Goal: Task Accomplishment & Management: Use online tool/utility

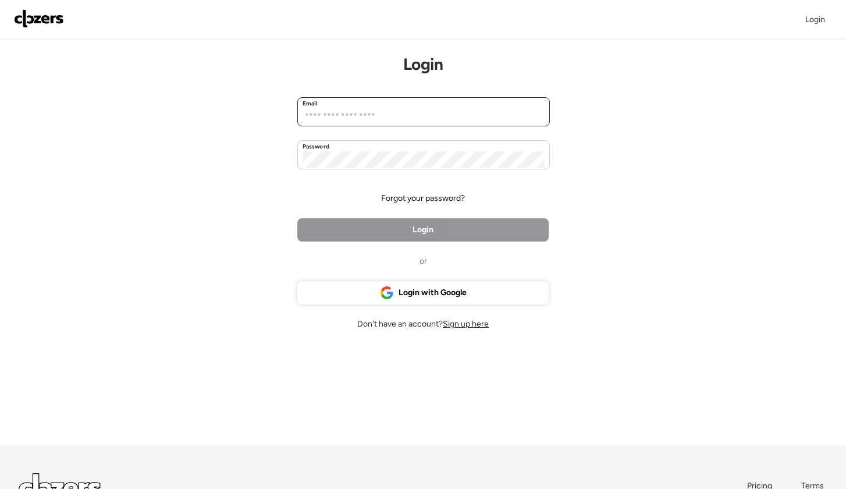
click at [526, 120] on input "email" at bounding box center [424, 116] width 242 height 16
type input "*******"
click at [430, 293] on span "Login with Google" at bounding box center [433, 293] width 68 height 12
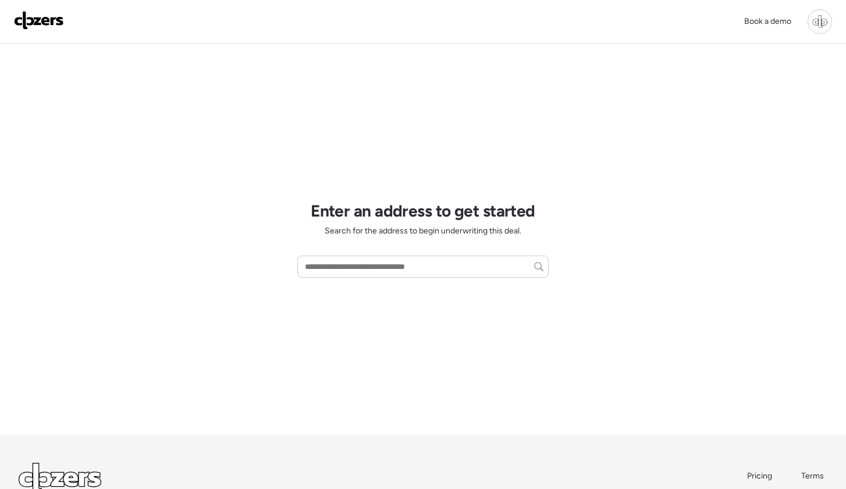
click at [821, 24] on div at bounding box center [820, 21] width 24 height 24
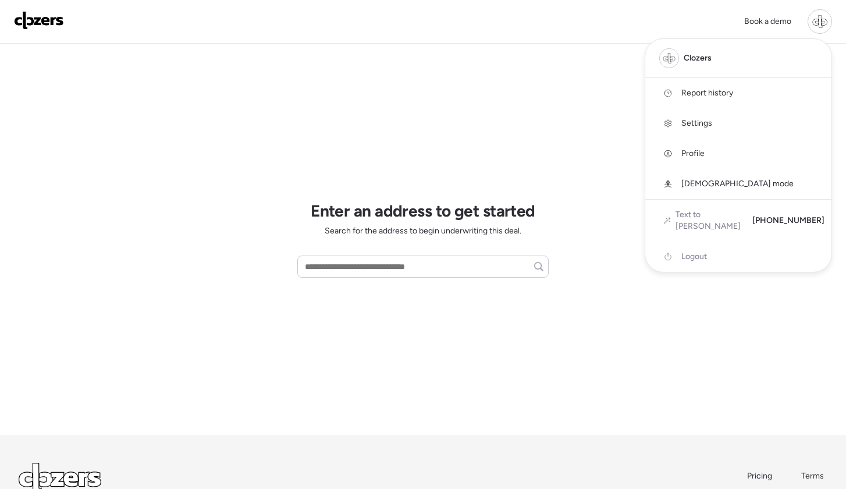
click at [694, 95] on span "Report history" at bounding box center [708, 93] width 52 height 12
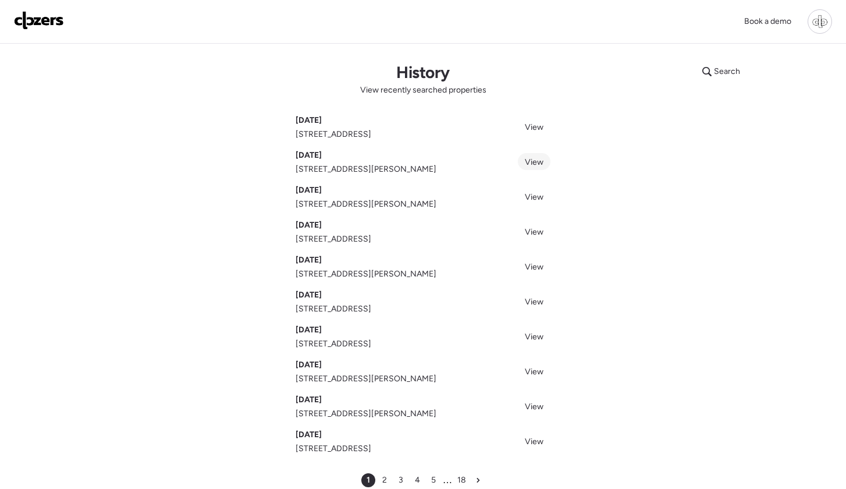
click at [532, 163] on span "View" at bounding box center [534, 162] width 19 height 10
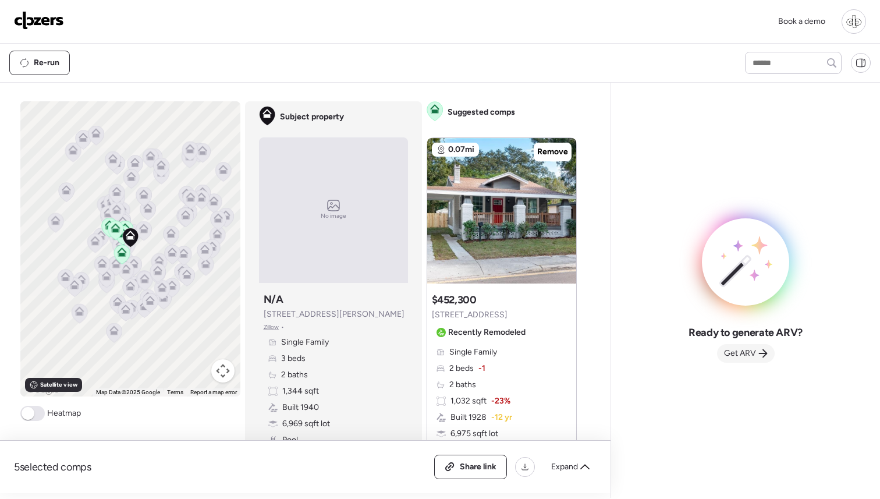
click at [749, 357] on span "Get ARV" at bounding box center [740, 353] width 32 height 12
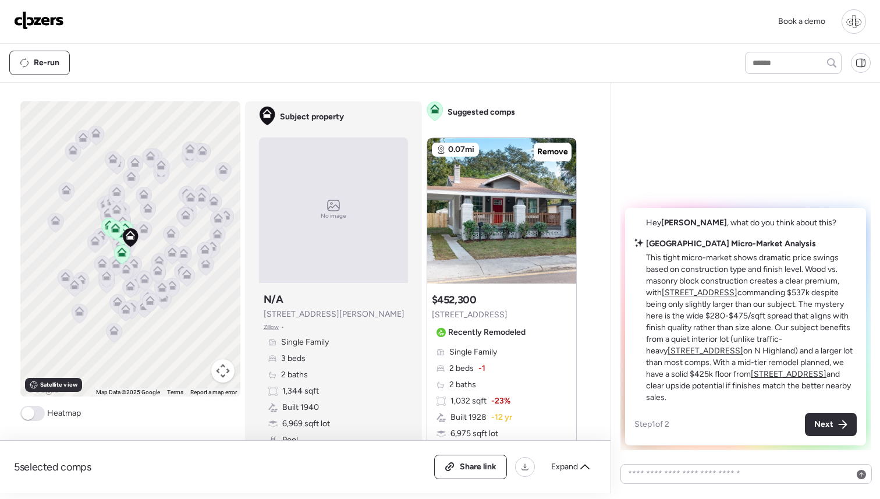
click at [743, 352] on u "4803 N Highland Ave" at bounding box center [706, 351] width 76 height 10
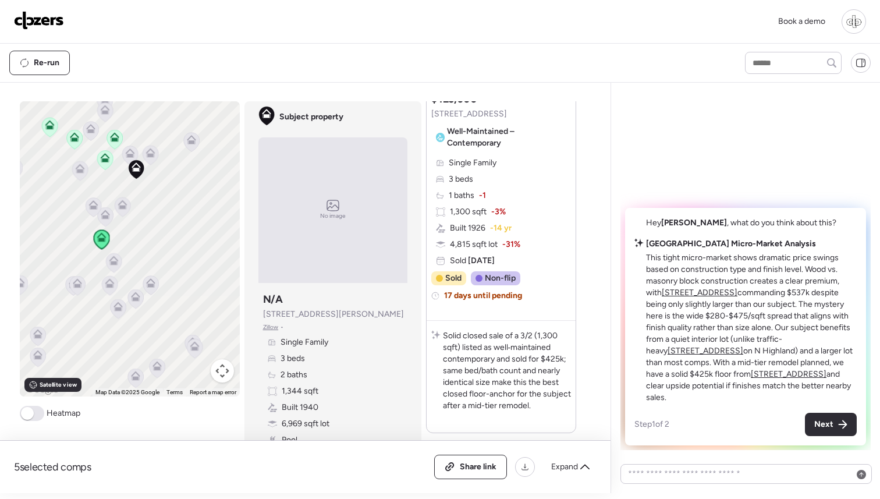
scroll to position [2293, 0]
drag, startPoint x: 794, startPoint y: 404, endPoint x: 643, endPoint y: 256, distance: 211.2
click at [643, 256] on div "Hey Ariel , what do you think about this? Seminole Heights Micro-Market Analysi…" at bounding box center [745, 326] width 241 height 237
click at [798, 399] on p "This tight micro-market shows dramatic price swings based on construction type …" at bounding box center [751, 327] width 211 height 151
click at [828, 427] on span "Next" at bounding box center [823, 425] width 19 height 12
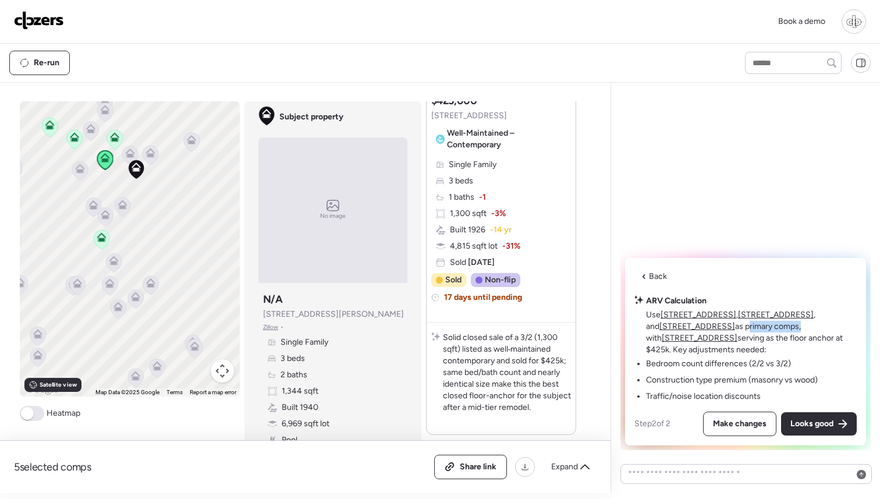
drag, startPoint x: 750, startPoint y: 328, endPoint x: 695, endPoint y: 331, distance: 54.8
click at [695, 331] on p "Use 4803 N Highland Ave , 404 W Violet St , and 213 W Cayuga St as primary comp…" at bounding box center [751, 332] width 211 height 47
drag, startPoint x: 648, startPoint y: 314, endPoint x: 704, endPoint y: 315, distance: 55.9
click at [704, 315] on p "Use 4803 N Highland Ave , 404 W Violet St , and 213 W Cayuga St as primary comp…" at bounding box center [751, 332] width 211 height 47
click at [726, 341] on p "Use 4803 N Highland Ave , 404 W Violet St , and 213 W Cayuga St as primary comp…" at bounding box center [751, 332] width 211 height 47
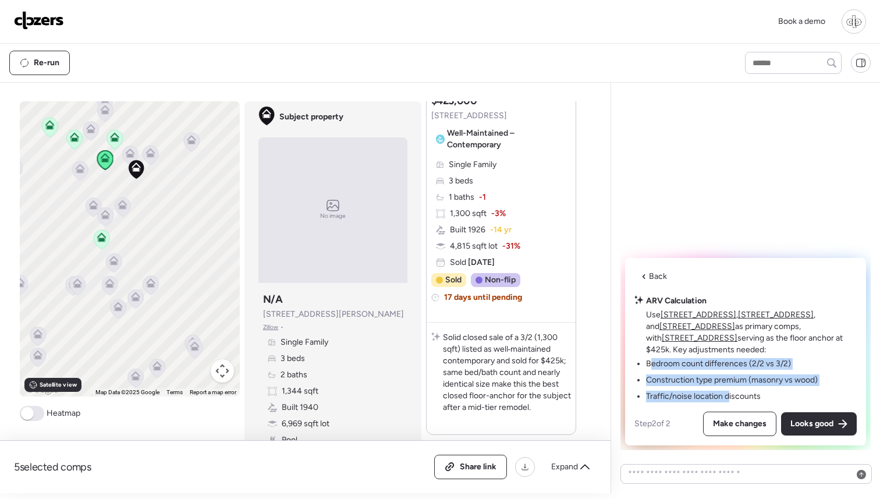
drag, startPoint x: 648, startPoint y: 364, endPoint x: 729, endPoint y: 398, distance: 87.4
click at [729, 398] on ul "Bedroom count differences (2/2 vs 3/2) Construction type premium (masonry vs wo…" at bounding box center [732, 380] width 172 height 44
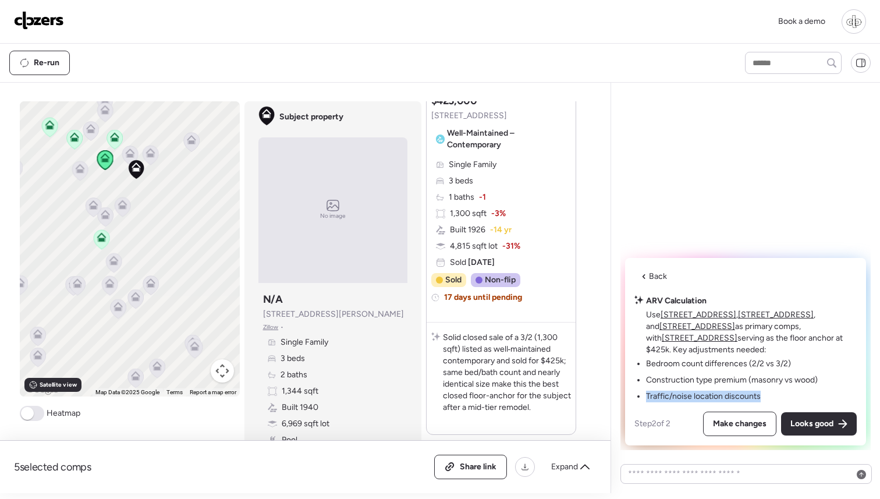
drag, startPoint x: 796, startPoint y: 392, endPoint x: 768, endPoint y: 402, distance: 29.1
click at [768, 402] on ul "Bedroom count differences (2/2 vs 3/2) Construction type premium (masonry vs wo…" at bounding box center [732, 380] width 172 height 44
click at [767, 399] on ul "Bedroom count differences (2/2 vs 3/2) Construction type premium (masonry vs wo…" at bounding box center [732, 380] width 172 height 44
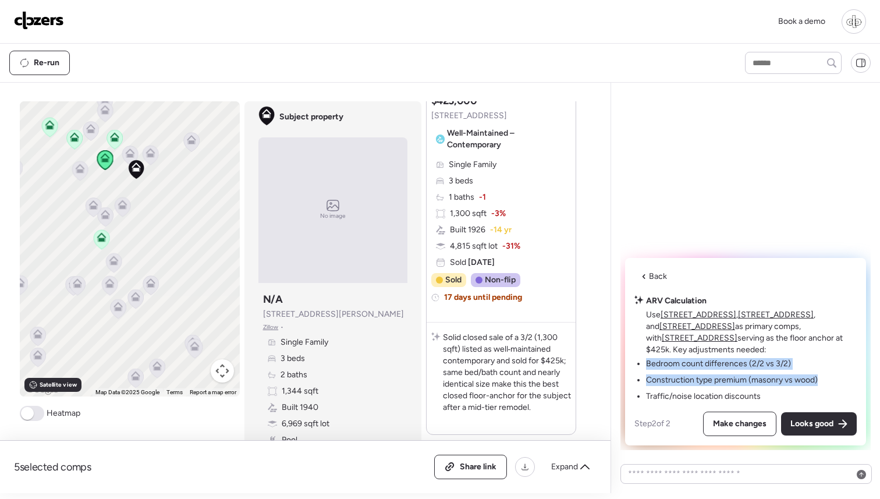
drag, startPoint x: 780, startPoint y: 397, endPoint x: 644, endPoint y: 361, distance: 140.9
click at [644, 361] on div "ARV Calculation Use 4803 N Highland Ave , 404 W Violet St , and 213 W Cayuga St…" at bounding box center [745, 348] width 222 height 107
drag, startPoint x: 782, startPoint y: 338, endPoint x: 781, endPoint y: 346, distance: 8.8
click at [781, 346] on p "Use 4803 N Highland Ave , 404 W Violet St , and 213 W Cayuga St as primary comp…" at bounding box center [751, 332] width 211 height 47
click at [781, 340] on p "Use 4803 N Highland Ave , 404 W Violet St , and 213 W Cayuga St as primary comp…" at bounding box center [751, 332] width 211 height 47
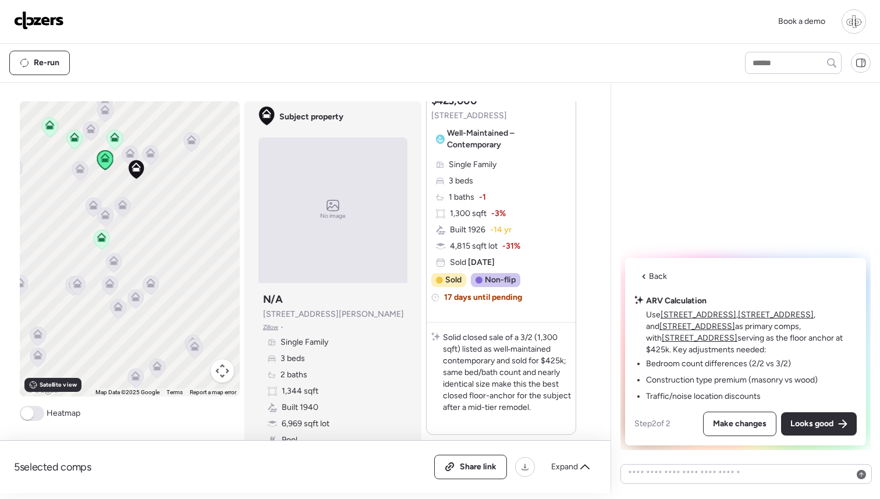
drag, startPoint x: 780, startPoint y: 335, endPoint x: 780, endPoint y: 347, distance: 12.8
click at [780, 347] on p "Use 4803 N Highland Ave , 404 W Violet St , and 213 W Cayuga St as primary comp…" at bounding box center [751, 332] width 211 height 47
click at [737, 427] on span "Make changes" at bounding box center [740, 424] width 54 height 12
click at [828, 432] on div "Looks good" at bounding box center [819, 423] width 76 height 23
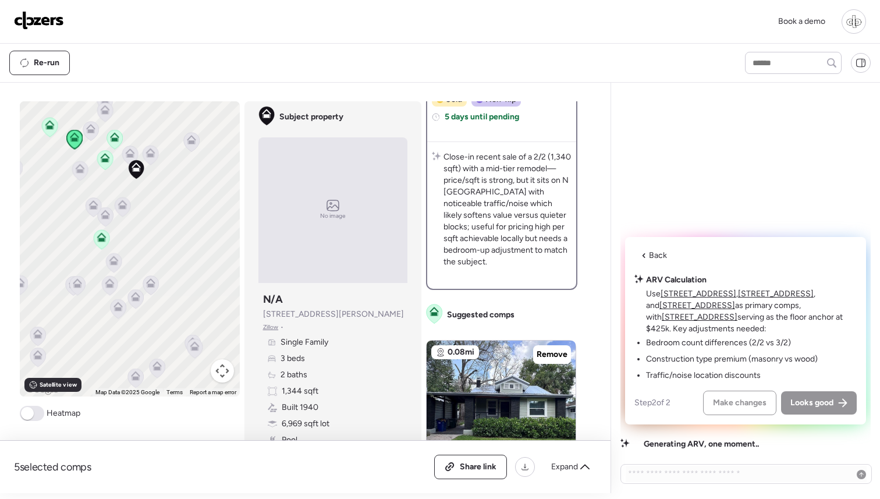
scroll to position [0, 0]
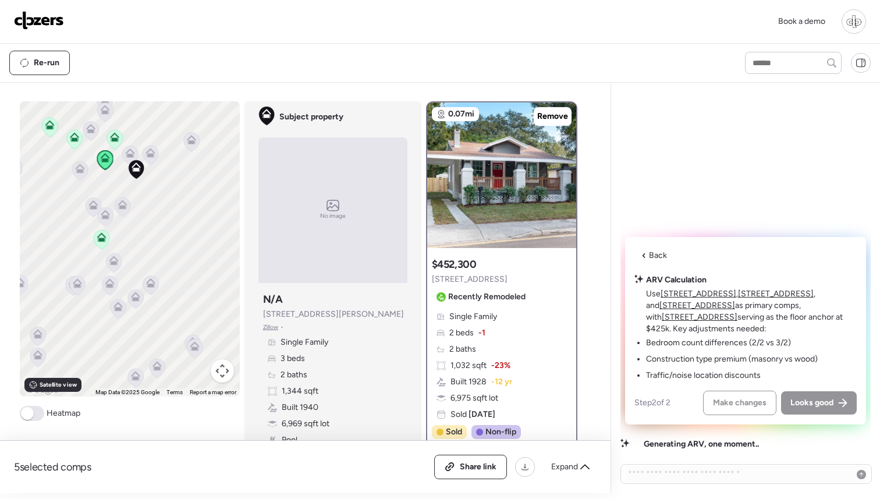
click at [503, 295] on span "Recently Remodeled" at bounding box center [486, 297] width 77 height 12
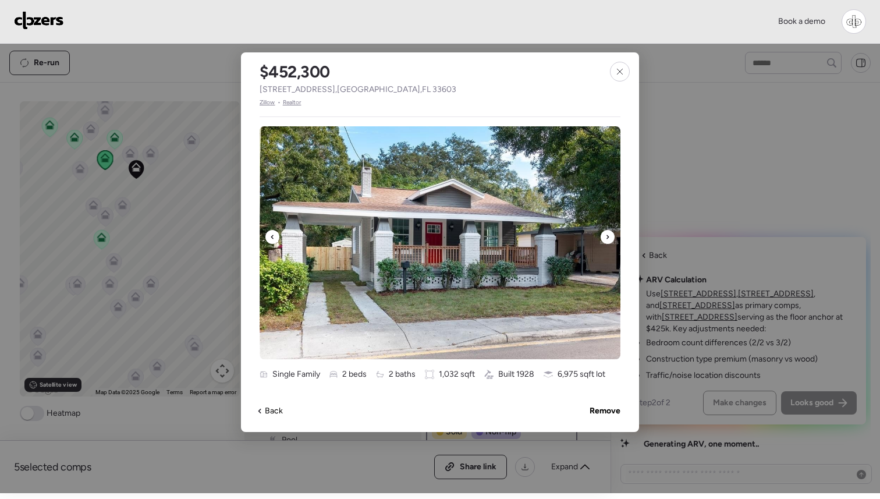
click at [605, 236] on icon at bounding box center [607, 237] width 5 height 14
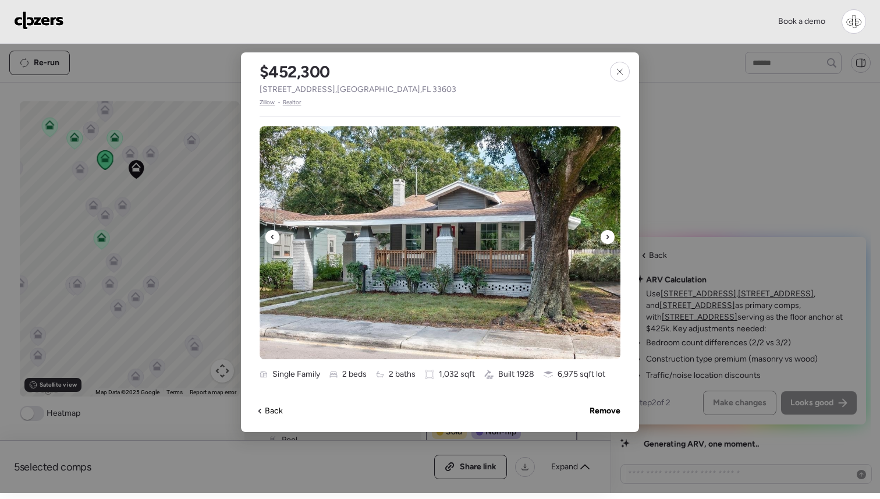
click at [605, 236] on icon at bounding box center [607, 237] width 5 height 14
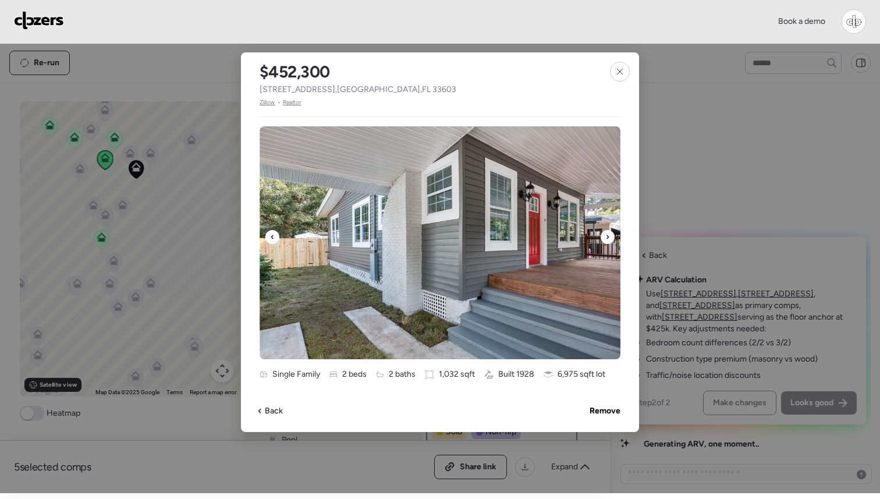
click at [605, 236] on icon at bounding box center [607, 237] width 5 height 14
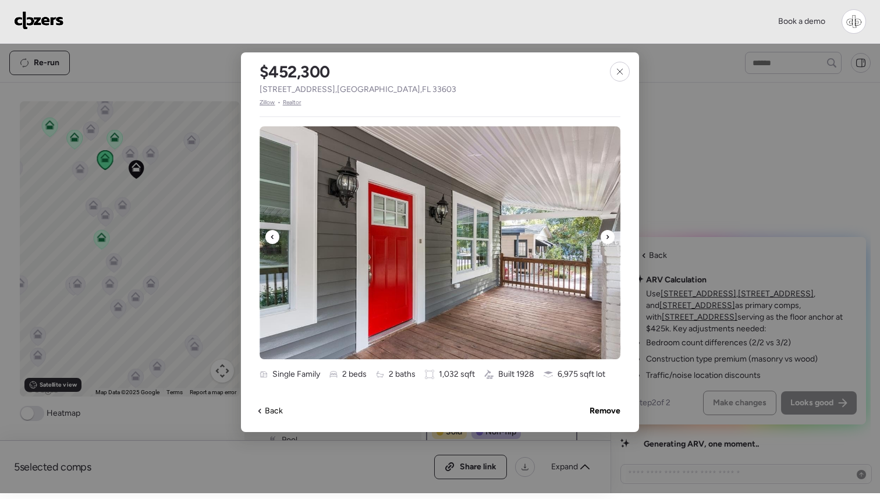
click at [605, 236] on icon at bounding box center [607, 237] width 5 height 14
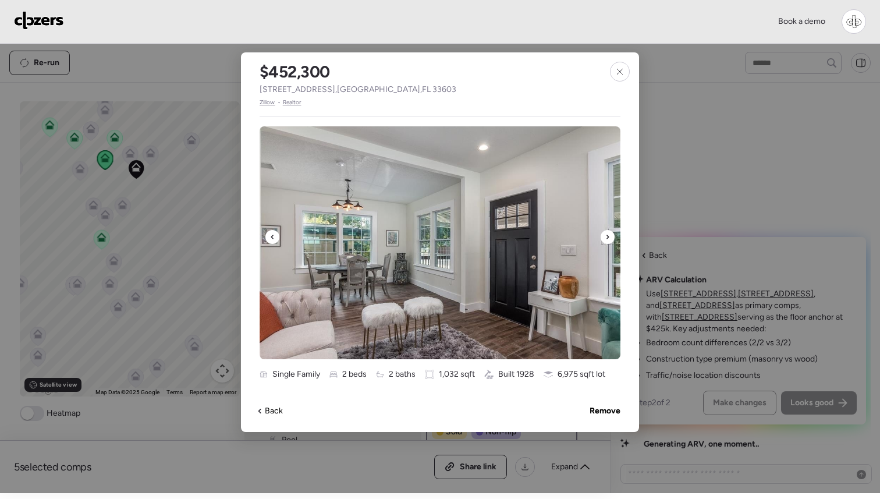
click at [558, 253] on img at bounding box center [440, 242] width 361 height 233
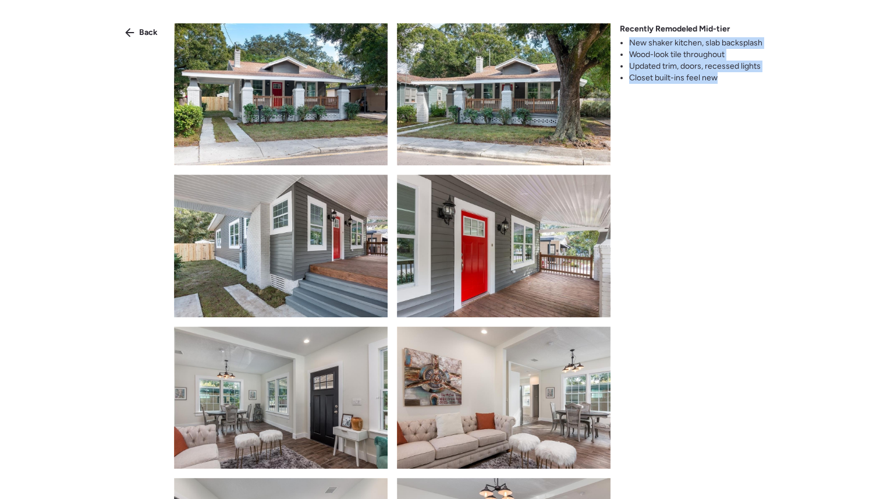
drag, startPoint x: 728, startPoint y: 80, endPoint x: 620, endPoint y: 42, distance: 114.7
click at [620, 42] on ul "New shaker kitchen, slab backsplash Wood-look tile throughout Updated trim, doo…" at bounding box center [691, 60] width 143 height 47
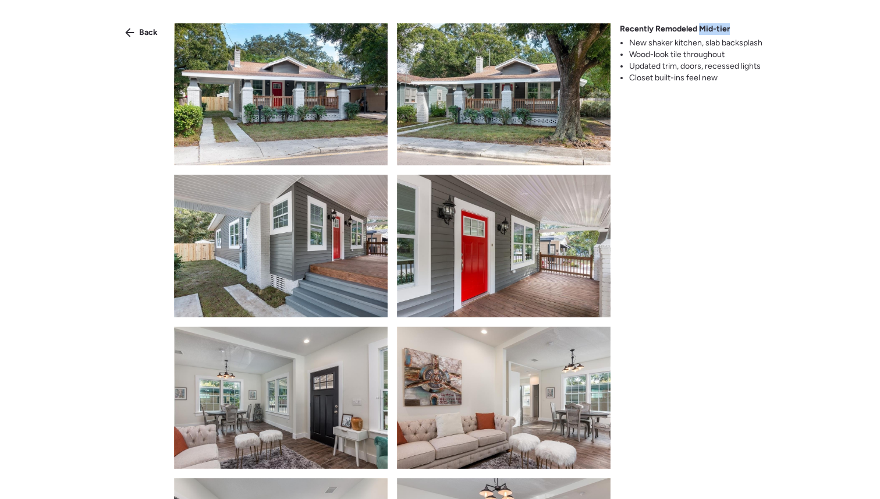
drag, startPoint x: 700, startPoint y: 29, endPoint x: 730, endPoint y: 30, distance: 29.7
click at [730, 30] on div "Recently Remodeled Mid-tier New shaker kitchen, slab backsplash Wood-look tile …" at bounding box center [691, 53] width 143 height 61
click at [138, 30] on div "Back" at bounding box center [141, 32] width 47 height 19
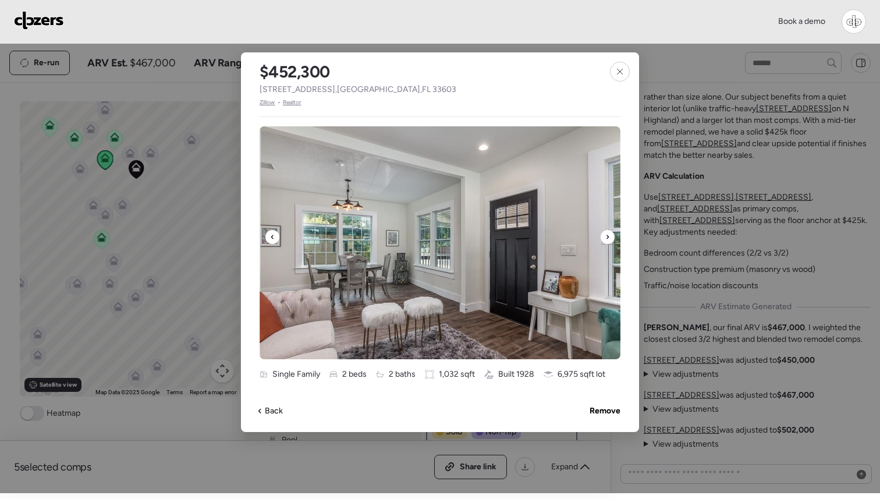
click at [480, 197] on img at bounding box center [440, 242] width 361 height 233
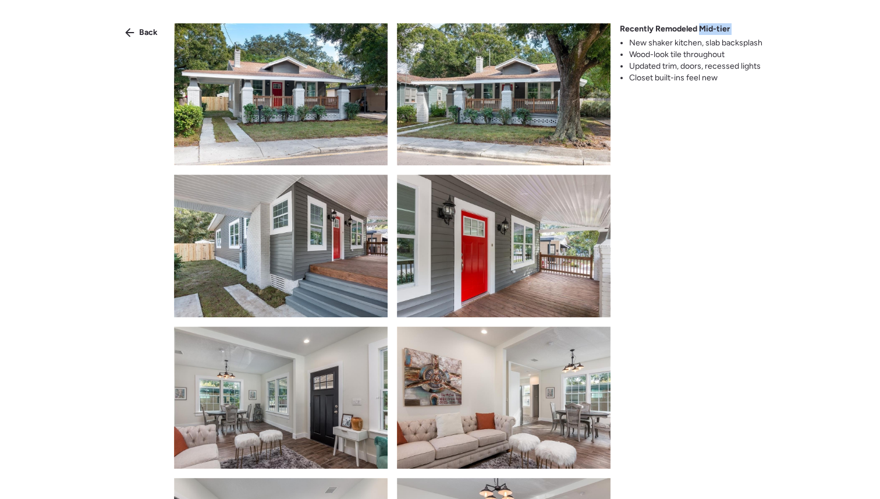
drag, startPoint x: 739, startPoint y: 31, endPoint x: 700, endPoint y: 33, distance: 39.0
click at [700, 33] on div "Recently Remodeled Mid-tier New shaker kitchen, slab backsplash Wood-look tile …" at bounding box center [691, 53] width 143 height 61
click at [139, 36] on span "Back" at bounding box center [148, 33] width 19 height 12
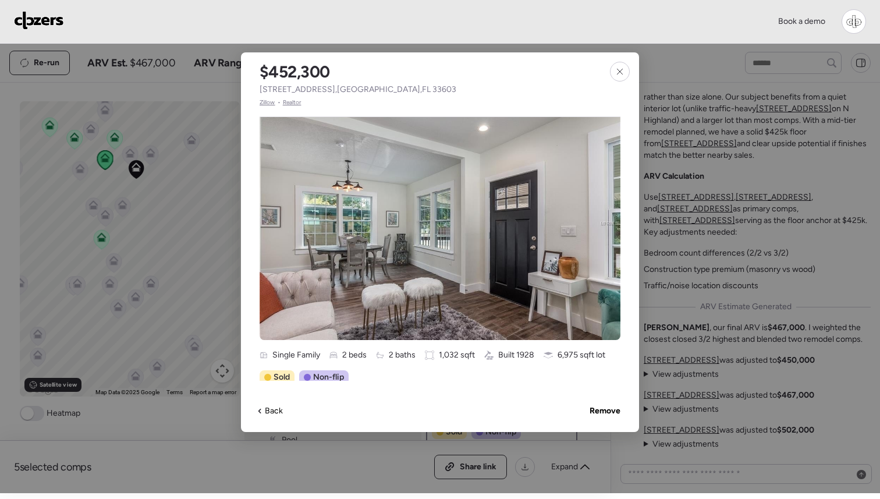
scroll to position [16, 0]
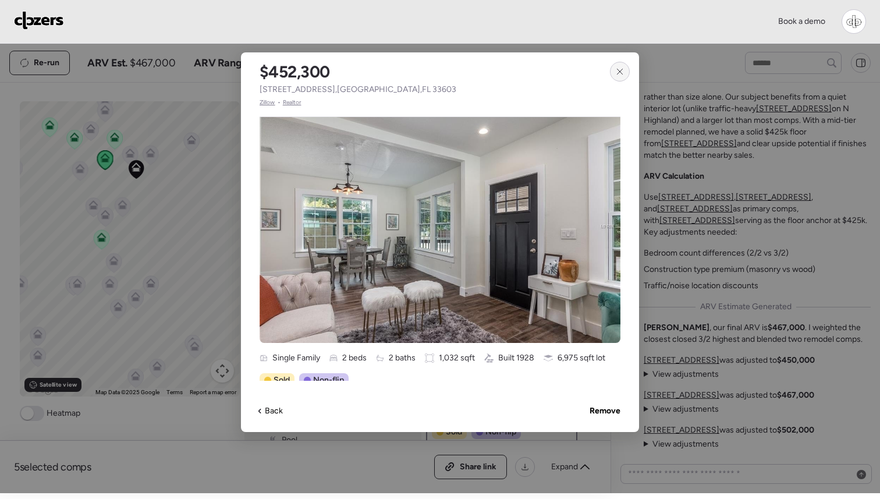
click at [620, 68] on icon at bounding box center [619, 71] width 9 height 9
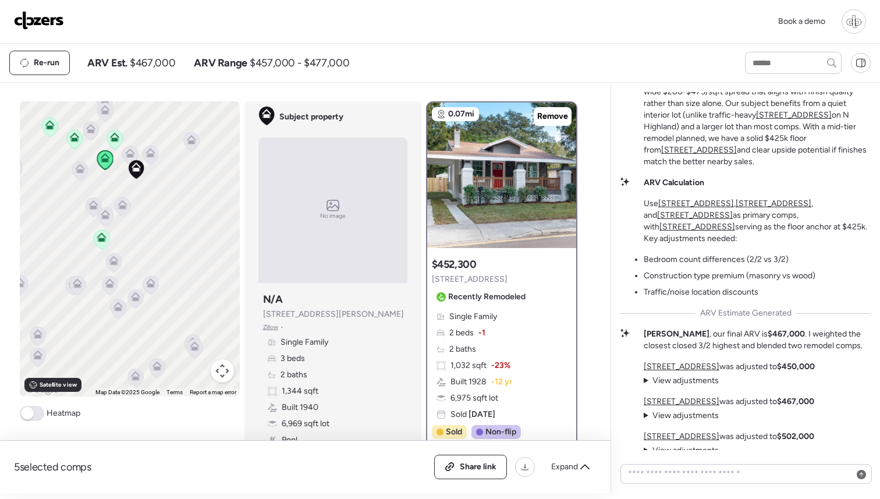
scroll to position [0, 0]
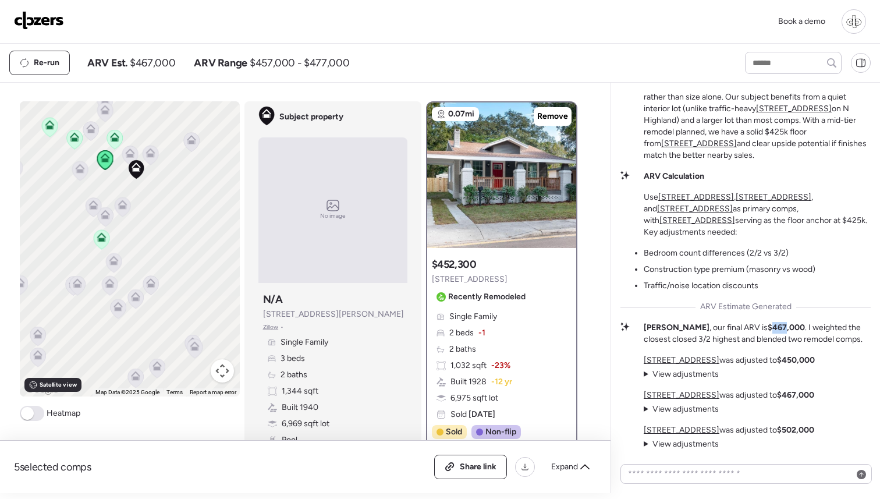
drag, startPoint x: 728, startPoint y: 331, endPoint x: 742, endPoint y: 331, distance: 14.0
click at [768, 331] on strong "$467,000" at bounding box center [786, 327] width 37 height 10
click at [646, 377] on summary "View adjustments Hide adjustments" at bounding box center [681, 374] width 75 height 12
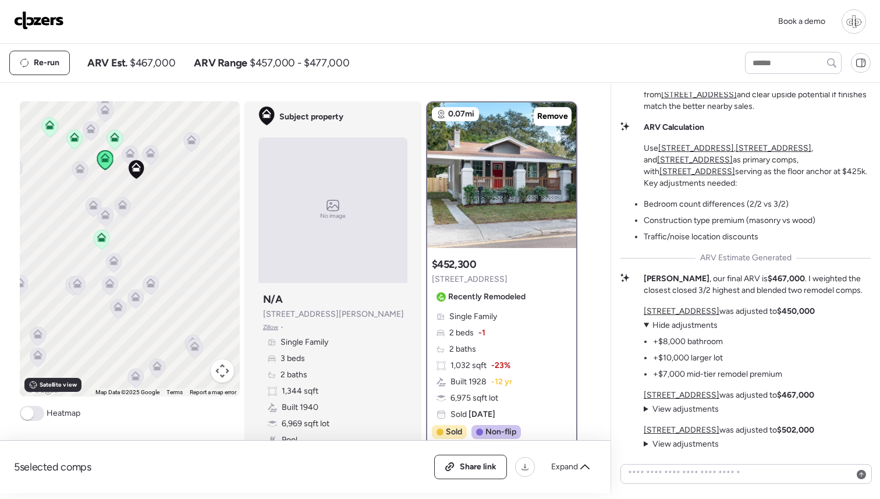
click at [644, 410] on summary "View adjustments Hide adjustments" at bounding box center [681, 409] width 75 height 12
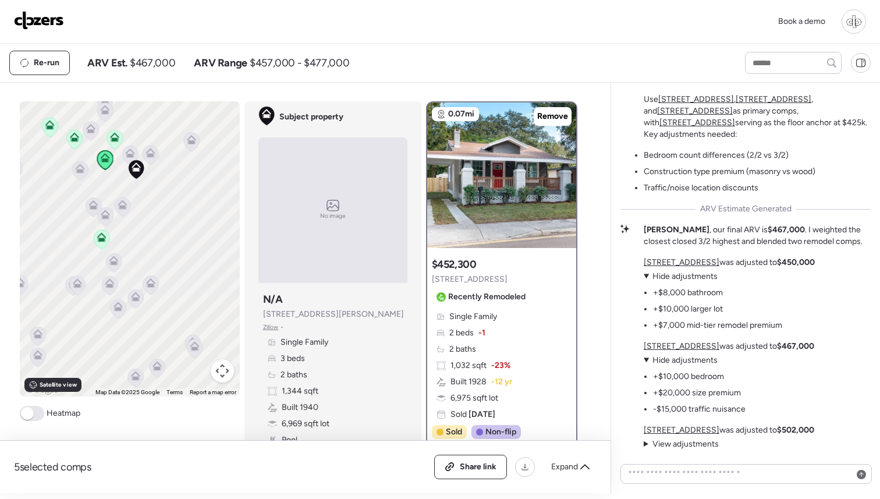
click at [646, 444] on summary "View adjustments Hide adjustments" at bounding box center [681, 444] width 75 height 12
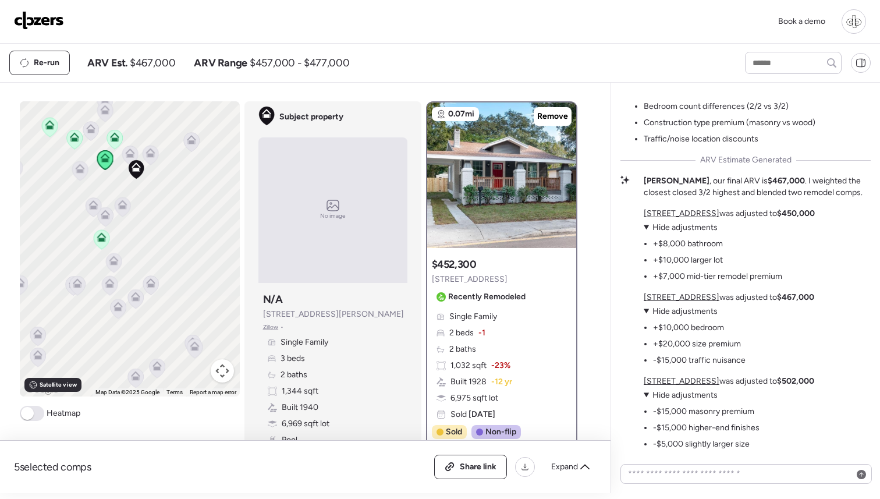
drag, startPoint x: 758, startPoint y: 458, endPoint x: 631, endPoint y: 402, distance: 138.4
click at [631, 402] on div "Seminole Heights Micro-Market Analysis This tight micro-market shows dramatic p…" at bounding box center [745, 288] width 269 height 410
drag, startPoint x: 763, startPoint y: 449, endPoint x: 651, endPoint y: 413, distance: 118.0
click at [651, 413] on div "404 W Violet St was adjusted to $502,000 View adjustments Hide adjustments -$15…" at bounding box center [729, 412] width 171 height 75
drag, startPoint x: 754, startPoint y: 366, endPoint x: 648, endPoint y: 330, distance: 111.9
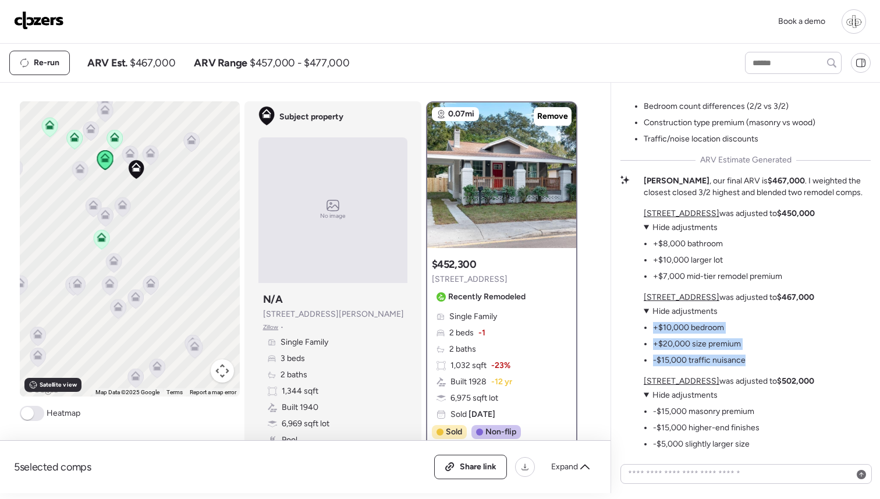
click at [648, 330] on div "4803 N Highland Ave was adjusted to $467,000 View adjustments Hide adjustments …" at bounding box center [729, 329] width 171 height 75
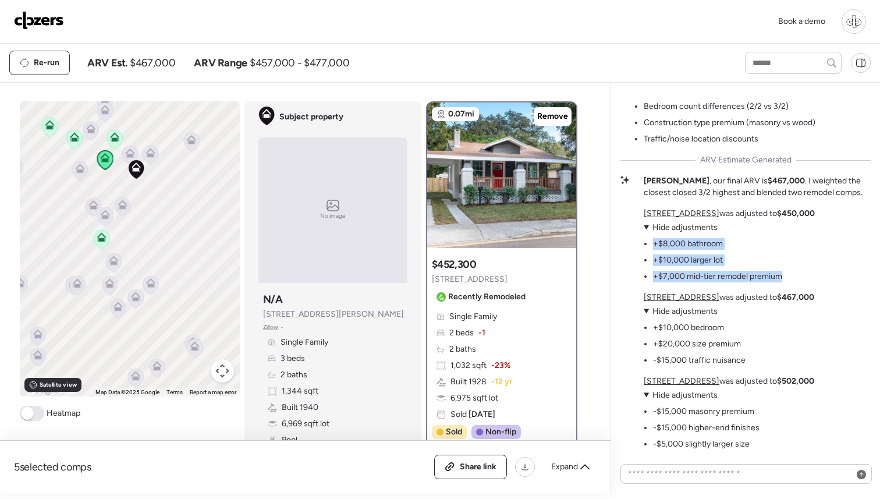
drag, startPoint x: 798, startPoint y: 279, endPoint x: 648, endPoint y: 244, distance: 153.5
click at [648, 244] on div "213 W Cayuga St was adjusted to $450,000 View adjustments Hide adjustments +$8,…" at bounding box center [729, 245] width 171 height 75
click at [808, 276] on div "213 W Cayuga St was adjusted to $450,000 View adjustments Hide adjustments +$8,…" at bounding box center [729, 329] width 171 height 242
drag, startPoint x: 808, startPoint y: 276, endPoint x: 652, endPoint y: 243, distance: 159.4
click at [652, 243] on div "213 W Cayuga St was adjusted to $450,000 View adjustments Hide adjustments +$8,…" at bounding box center [729, 329] width 171 height 242
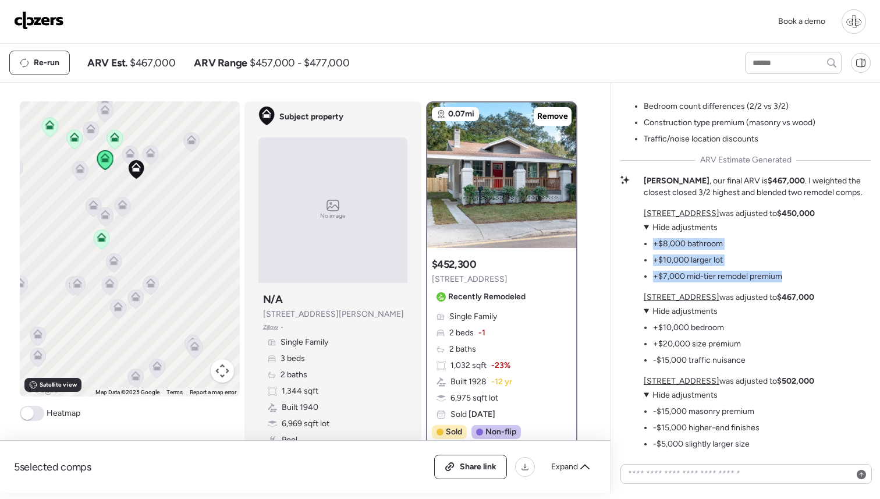
click at [721, 240] on li "+$8,000 bathroom" at bounding box center [688, 244] width 70 height 12
drag, startPoint x: 730, startPoint y: 240, endPoint x: 647, endPoint y: 240, distance: 82.7
click at [647, 240] on ul "+$8,000 bathroom +$10,000 larger lot +$7,000 mid-tier remodel premium" at bounding box center [713, 257] width 139 height 49
click at [760, 480] on textarea at bounding box center [746, 474] width 241 height 16
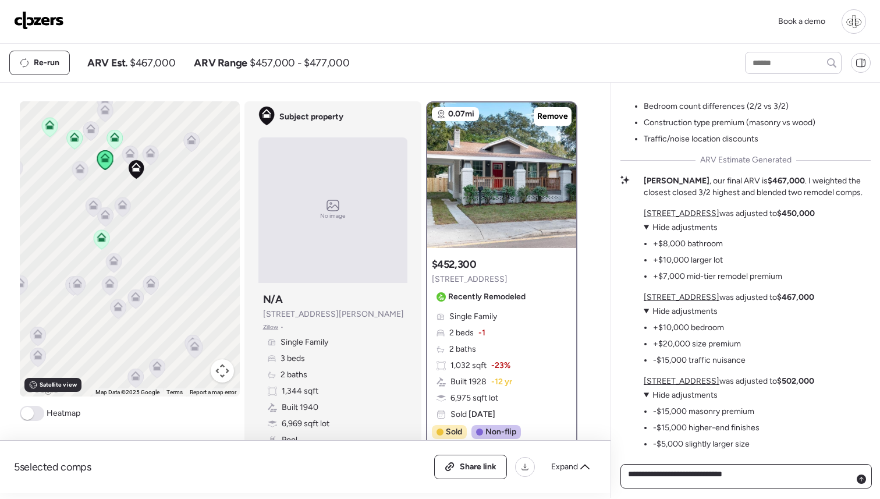
type textarea "**********"
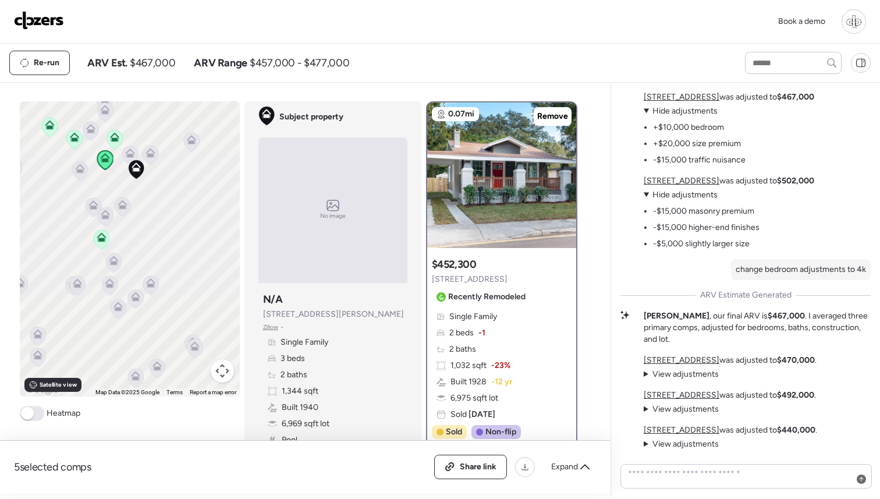
click at [645, 410] on summary "View adjustments Hide adjustments" at bounding box center [681, 409] width 75 height 12
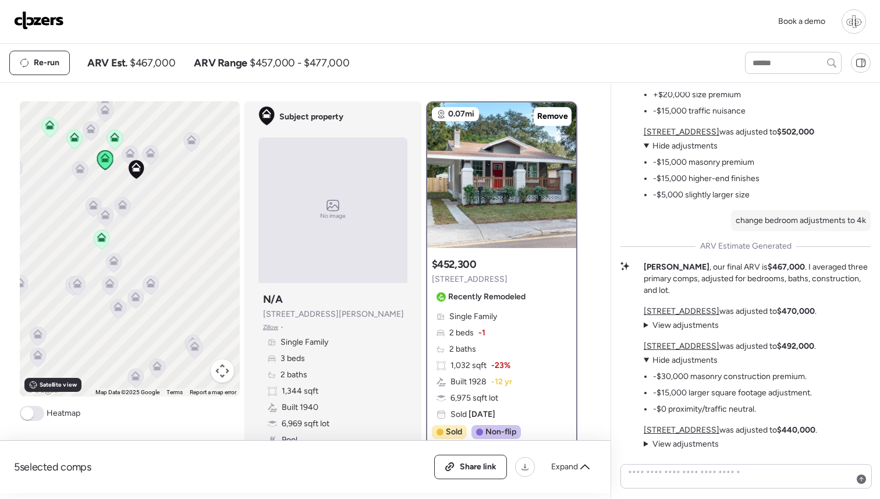
click at [644, 325] on summary "View adjustments Hide adjustments" at bounding box center [681, 326] width 75 height 12
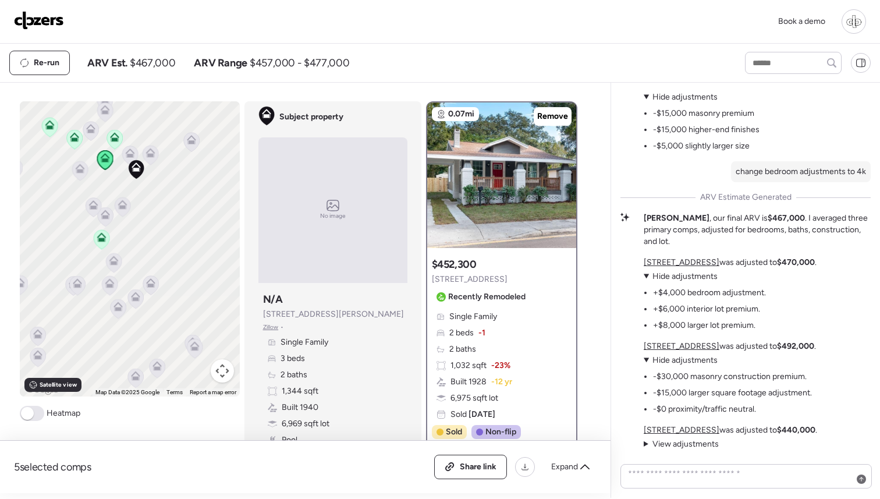
click at [647, 442] on summary "View adjustments Hide adjustments" at bounding box center [681, 444] width 75 height 12
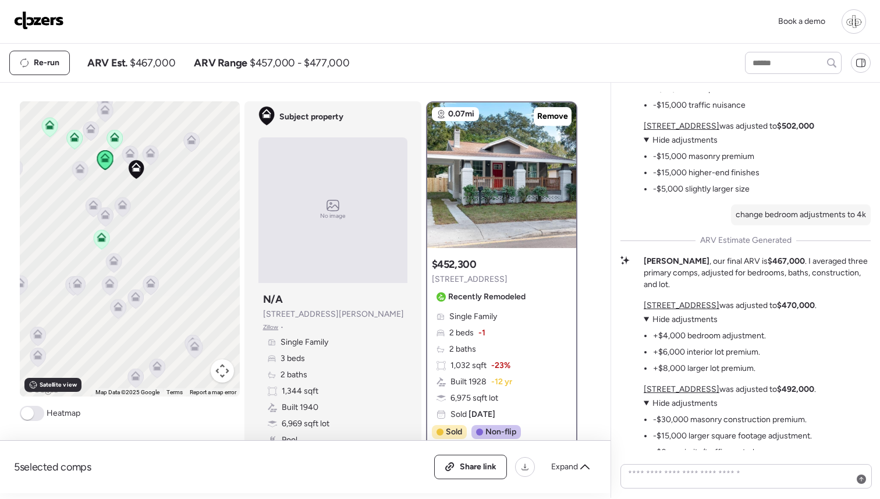
scroll to position [-87, 0]
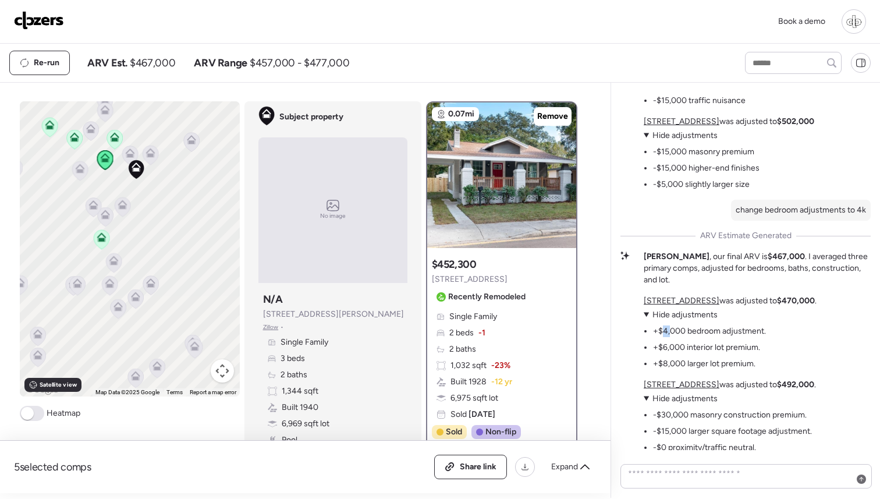
drag, startPoint x: 671, startPoint y: 332, endPoint x: 661, endPoint y: 334, distance: 10.0
click at [661, 334] on li "+$4,000 bedroom adjustment." at bounding box center [709, 331] width 113 height 12
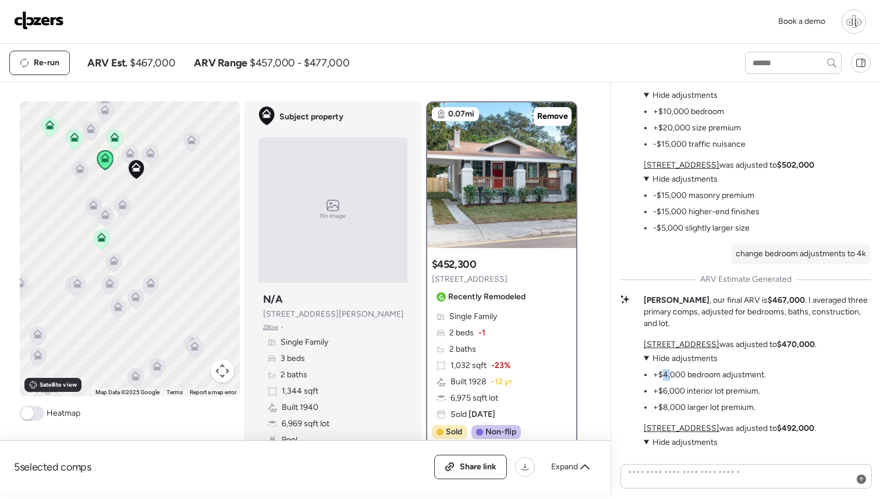
scroll to position [-139, 0]
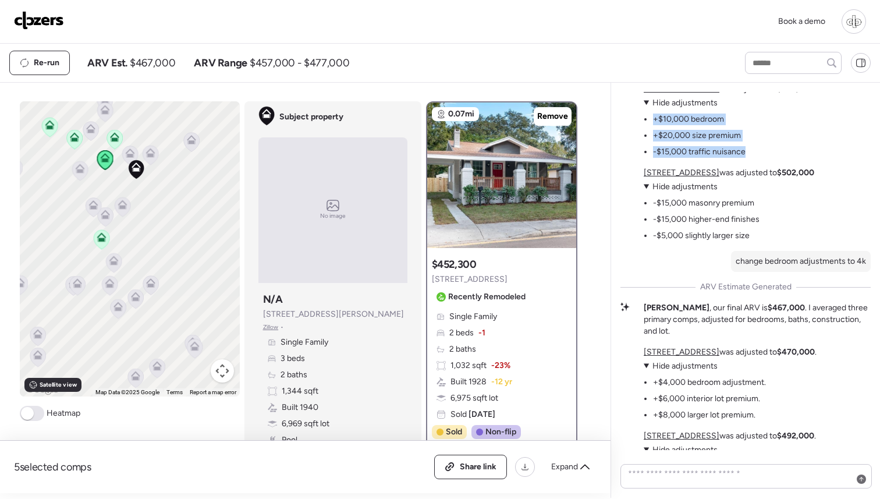
drag, startPoint x: 752, startPoint y: 166, endPoint x: 634, endPoint y: 130, distance: 123.5
click at [636, 130] on div "Seminole Heights Micro-Market Analysis This tight micro-market shows dramatic p…" at bounding box center [745, 117] width 250 height 943
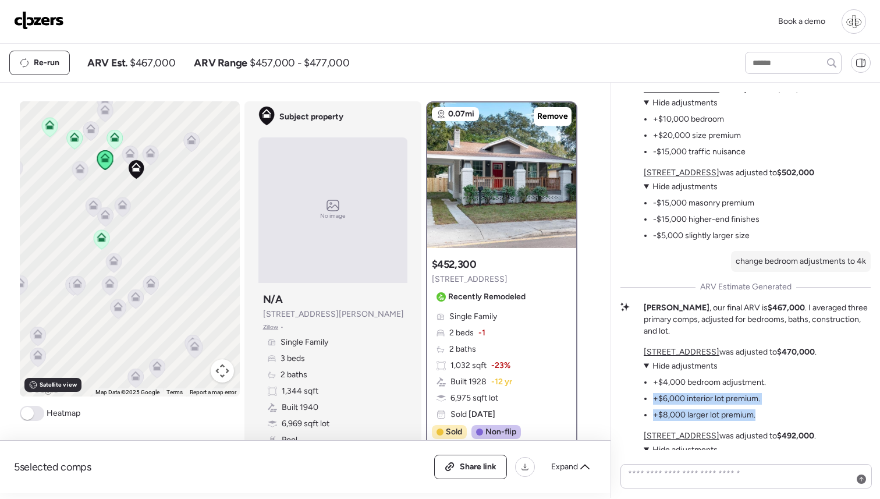
drag, startPoint x: 760, startPoint y: 413, endPoint x: 651, endPoint y: 398, distance: 110.0
click at [651, 398] on ul "+$4,000 bedroom adjustment. +$6,000 interior lot premium. +$8,000 larger lot pr…" at bounding box center [705, 396] width 122 height 49
click at [774, 422] on div "4803 N Highland Ave was adjusted to $470,000 . View adjustments Hide adjustment…" at bounding box center [730, 467] width 173 height 242
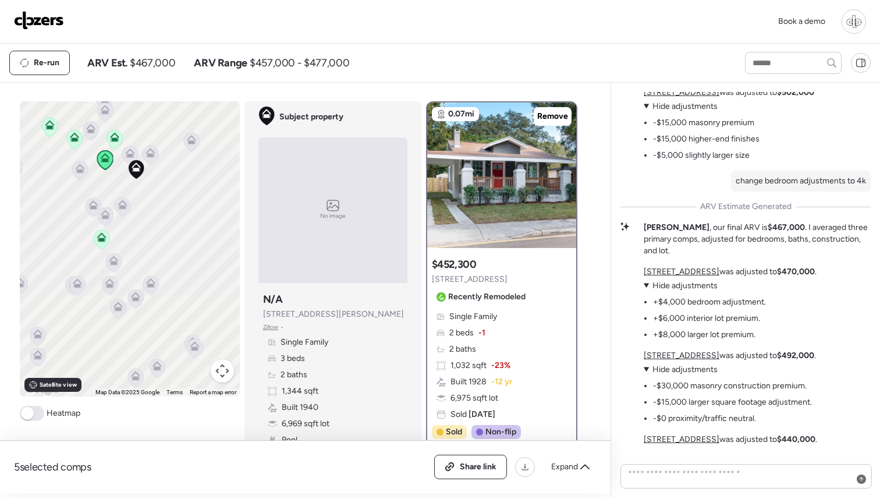
scroll to position [0, 0]
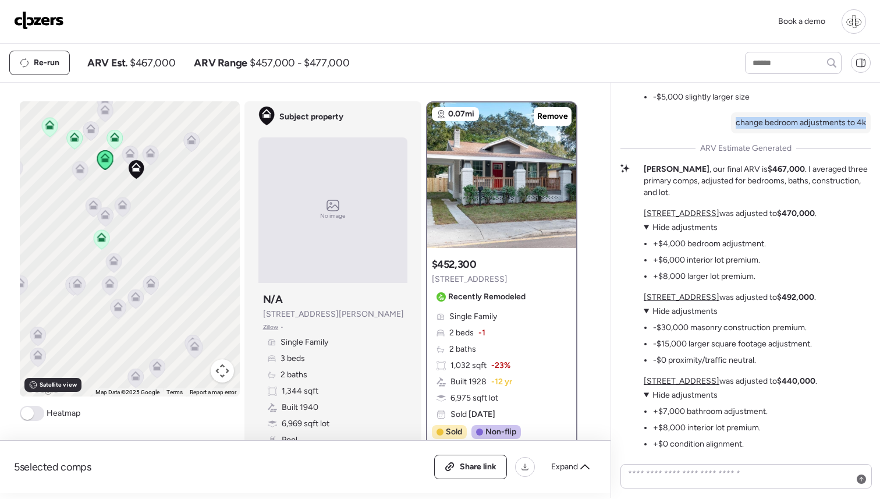
drag, startPoint x: 736, startPoint y: 136, endPoint x: 864, endPoint y: 140, distance: 128.7
click at [846, 129] on p "change bedroom adjustments to 4k" at bounding box center [801, 123] width 130 height 12
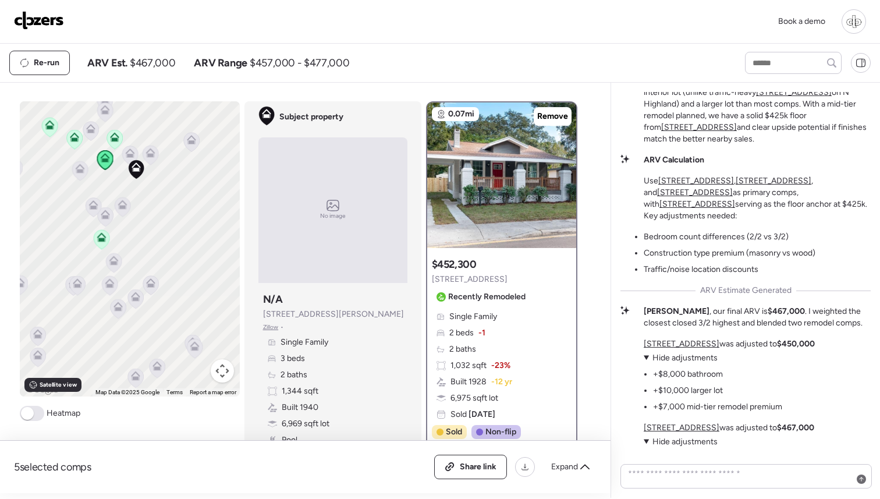
scroll to position [-550, 0]
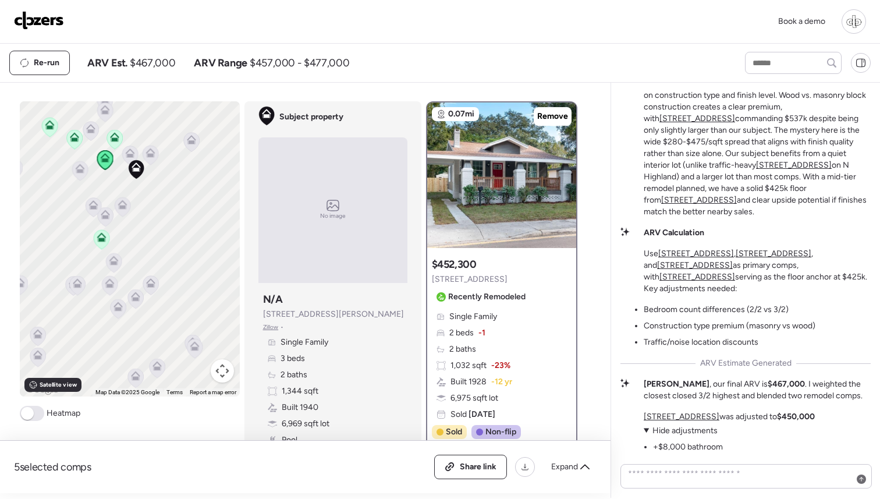
drag, startPoint x: 801, startPoint y: 244, endPoint x: 638, endPoint y: 122, distance: 203.4
drag, startPoint x: 793, startPoint y: 239, endPoint x: 633, endPoint y: 118, distance: 201.0
click at [633, 118] on div "Seminole Heights Micro-Market Analysis This tight micro-market shows dramatic p…" at bounding box center [745, 137] width 250 height 161
click at [803, 218] on p "This tight micro-market shows dramatic price swings based on construction type …" at bounding box center [757, 148] width 227 height 140
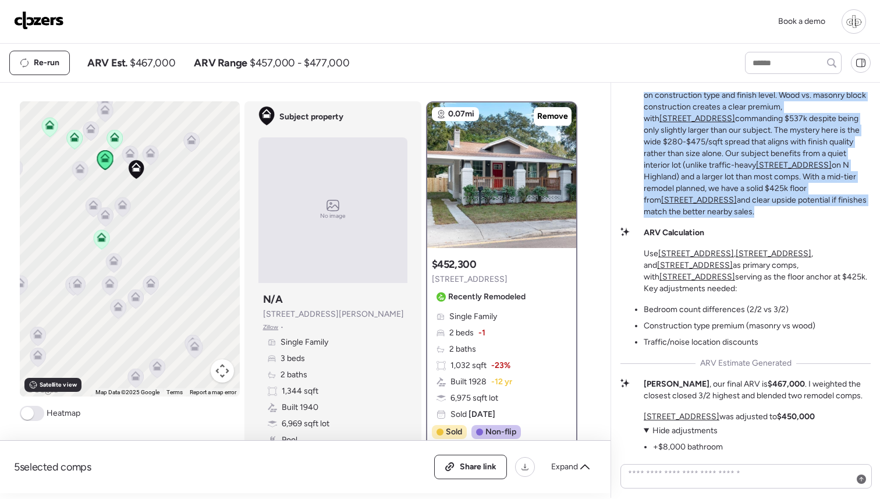
drag, startPoint x: 803, startPoint y: 235, endPoint x: 646, endPoint y: 115, distance: 197.7
click at [646, 115] on p "This tight micro-market shows dramatic price swings based on construction type …" at bounding box center [757, 148] width 227 height 140
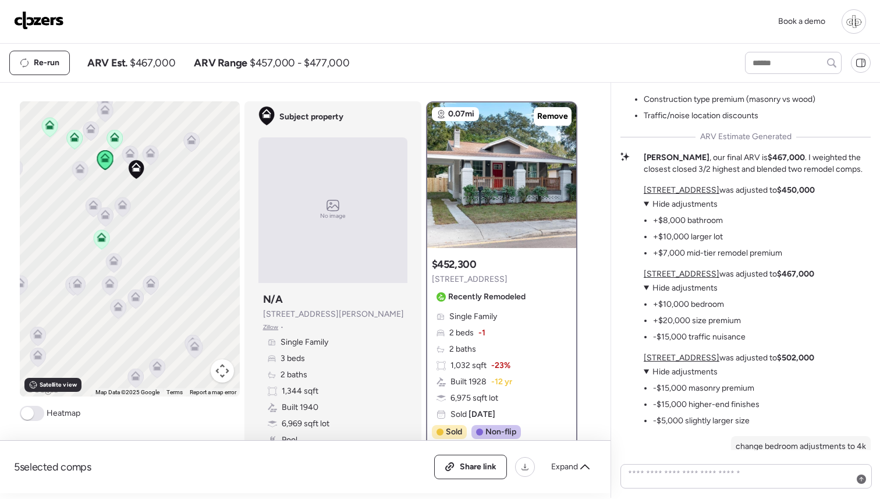
scroll to position [-314, 0]
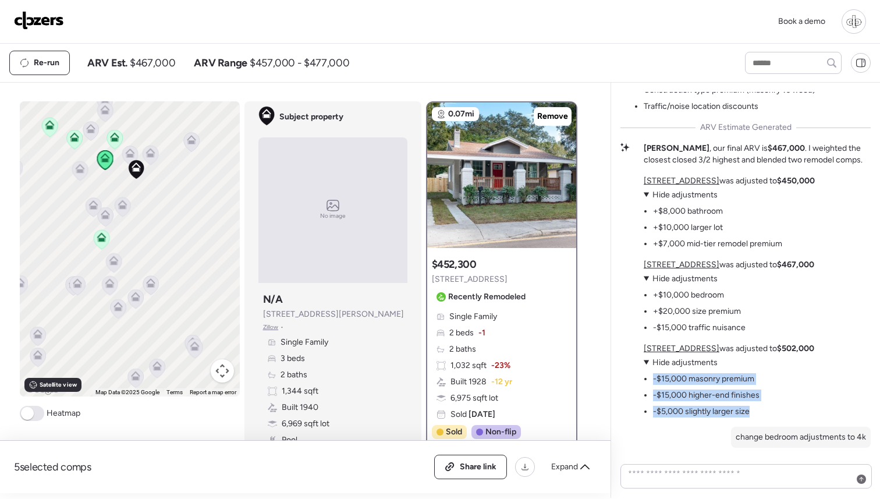
drag, startPoint x: 764, startPoint y: 430, endPoint x: 645, endPoint y: 390, distance: 125.7
click at [645, 390] on div "Seminole Heights Micro-Market Analysis This tight micro-market shows dramatic p…" at bounding box center [745, 292] width 250 height 943
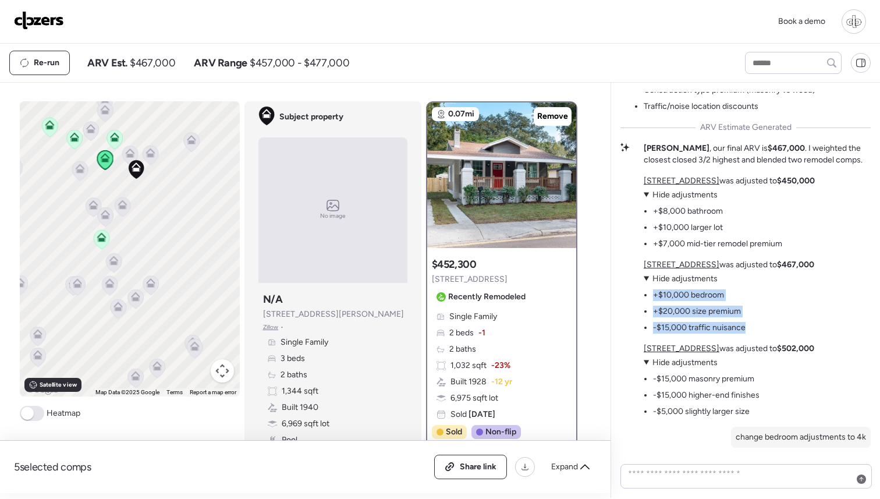
drag, startPoint x: 756, startPoint y: 342, endPoint x: 616, endPoint y: 309, distance: 143.4
click at [616, 309] on div "Seminole Heights Micro-Market Analysis This tight micro-market shows dramatic p…" at bounding box center [745, 290] width 269 height 415
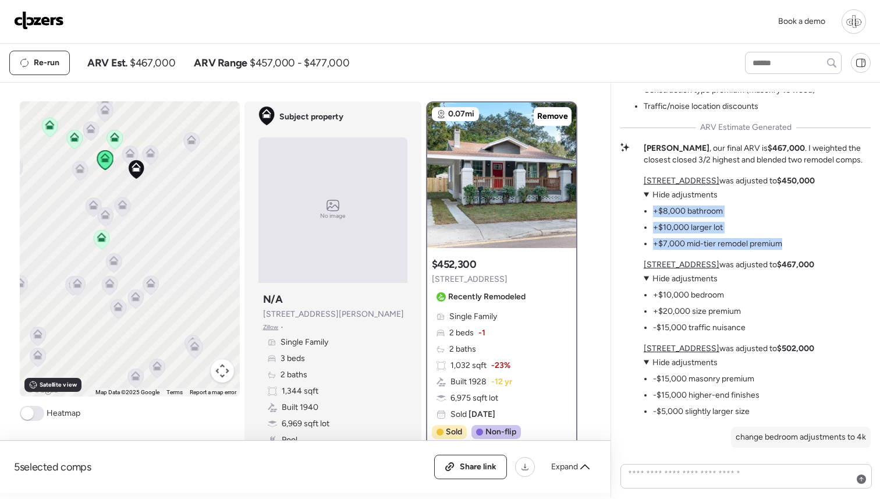
drag, startPoint x: 811, startPoint y: 256, endPoint x: 647, endPoint y: 216, distance: 168.8
click at [647, 216] on div "213 W Cayuga St was adjusted to $450,000 View adjustments Hide adjustments +$8,…" at bounding box center [729, 296] width 171 height 242
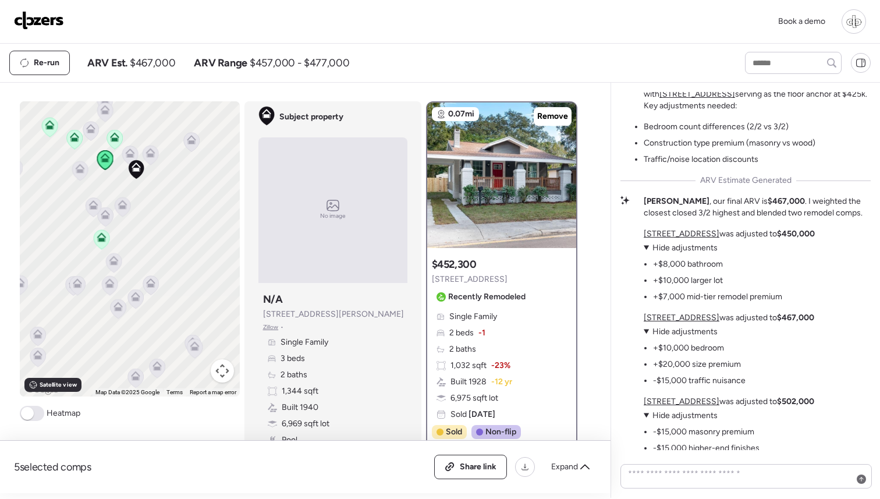
click at [646, 254] on summary "View adjustments Hide adjustments" at bounding box center [713, 248] width 139 height 12
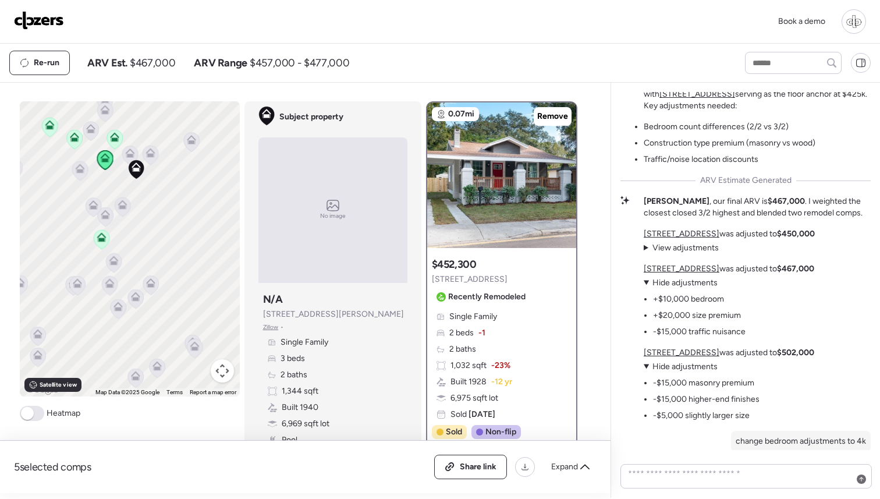
click at [644, 289] on summary "View adjustments Hide adjustments" at bounding box center [695, 283] width 102 height 12
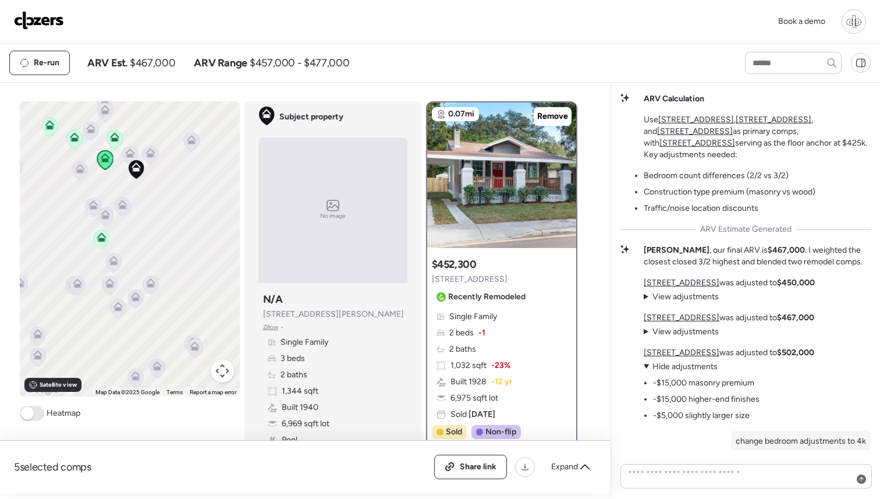
scroll to position [-269, 0]
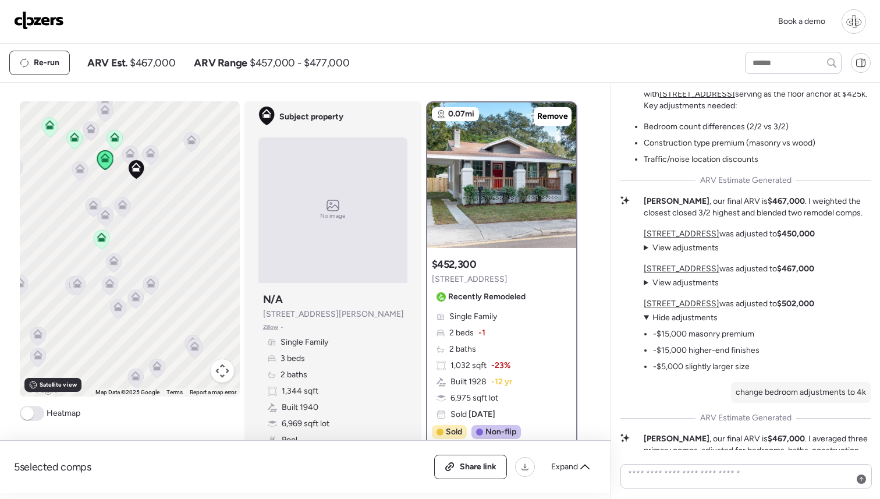
click at [647, 324] on summary "View adjustments Hide adjustments" at bounding box center [702, 318] width 116 height 12
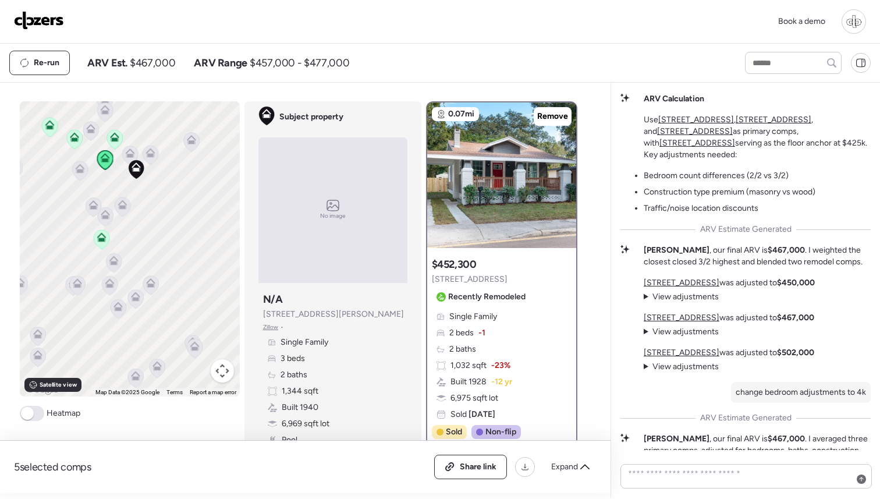
scroll to position [-221, 0]
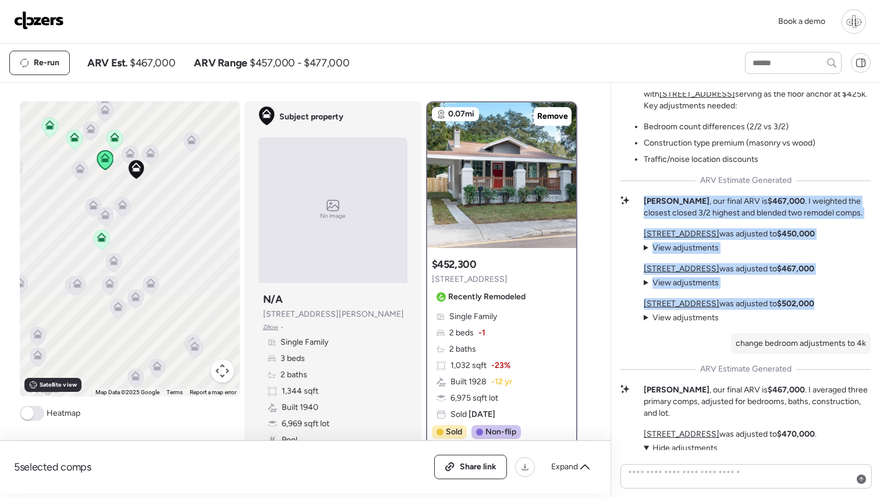
drag, startPoint x: 747, startPoint y: 332, endPoint x: 644, endPoint y: 207, distance: 162.5
click at [644, 207] on div "Seminole Heights Micro-Market Analysis This tight micro-market shows dramatic p…" at bounding box center [745, 272] width 250 height 796
drag, startPoint x: 743, startPoint y: 334, endPoint x: 626, endPoint y: 219, distance: 163.0
click at [626, 219] on div "Seminole Heights Micro-Market Analysis This tight micro-market shows dramatic p…" at bounding box center [745, 272] width 250 height 796
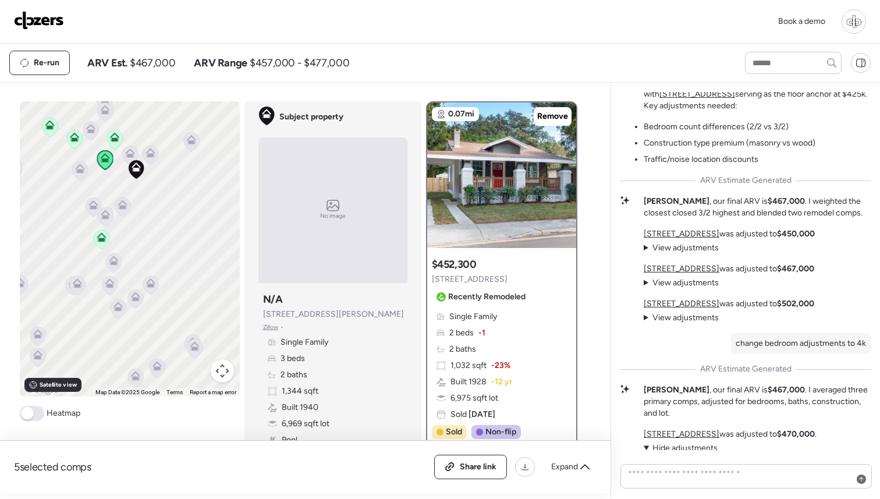
click at [647, 324] on summary "View adjustments Hide adjustments" at bounding box center [681, 318] width 75 height 12
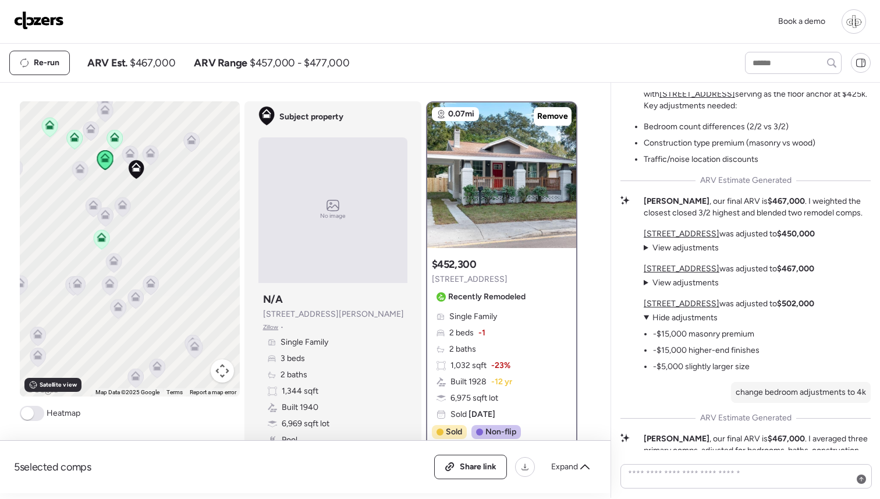
click at [644, 289] on summary "View adjustments Hide adjustments" at bounding box center [681, 283] width 75 height 12
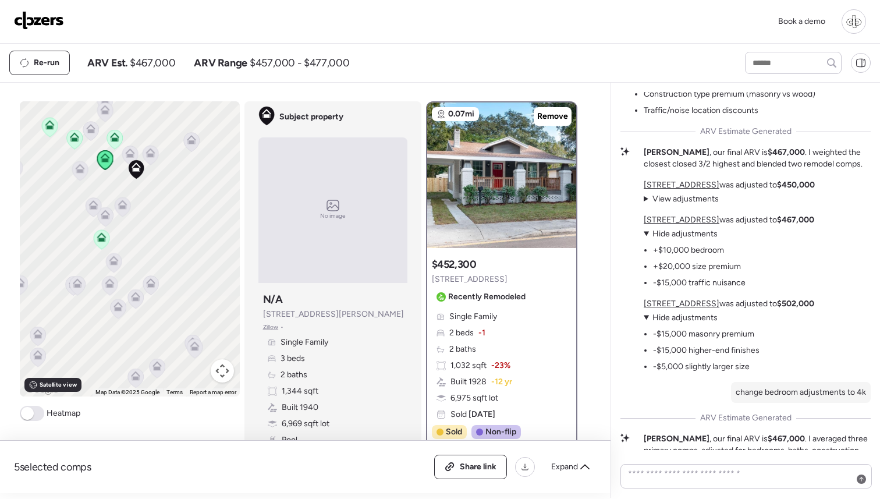
scroll to position [-318, 0]
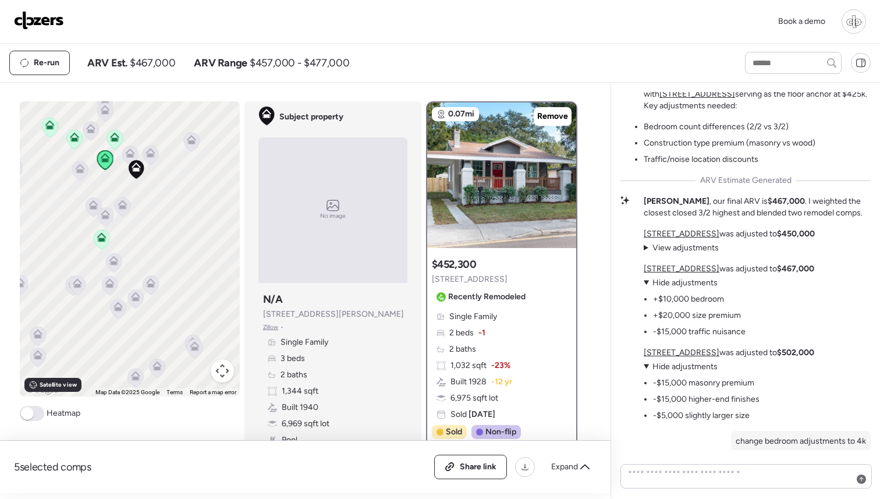
click at [646, 254] on summary "View adjustments Hide adjustments" at bounding box center [681, 248] width 75 height 12
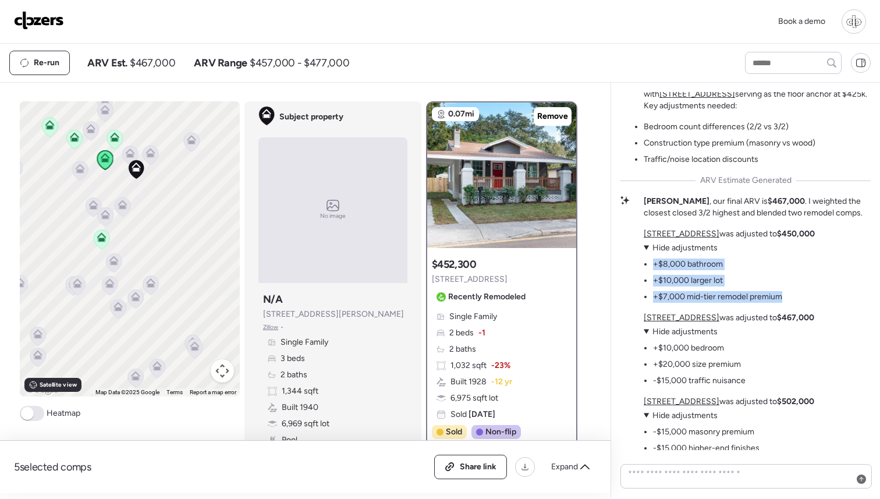
drag, startPoint x: 788, startPoint y: 310, endPoint x: 648, endPoint y: 279, distance: 143.5
click at [648, 279] on div "213 W Cayuga St was adjusted to $450,000 View adjustments Hide adjustments +$8,…" at bounding box center [729, 265] width 171 height 75
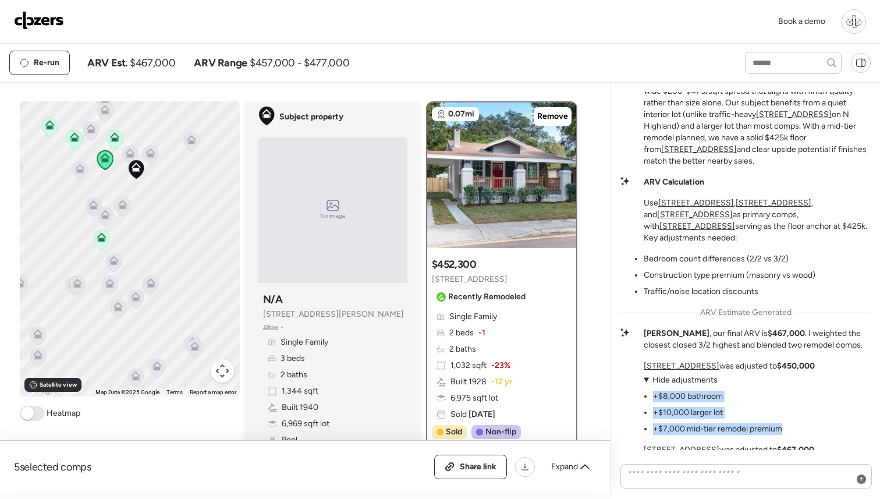
scroll to position [-505, 0]
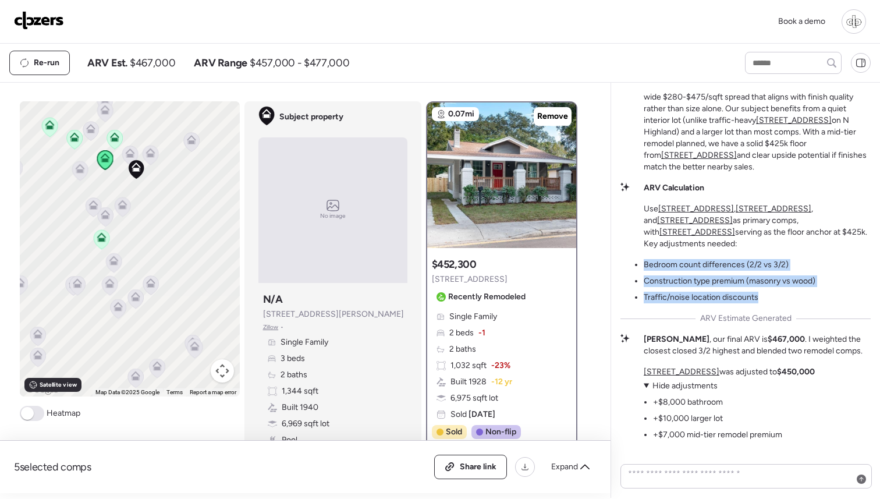
drag, startPoint x: 775, startPoint y: 316, endPoint x: 616, endPoint y: 275, distance: 164.0
click at [616, 275] on div "Seminole Heights Micro-Market Analysis This tight micro-market shows dramatic p…" at bounding box center [745, 290] width 269 height 415
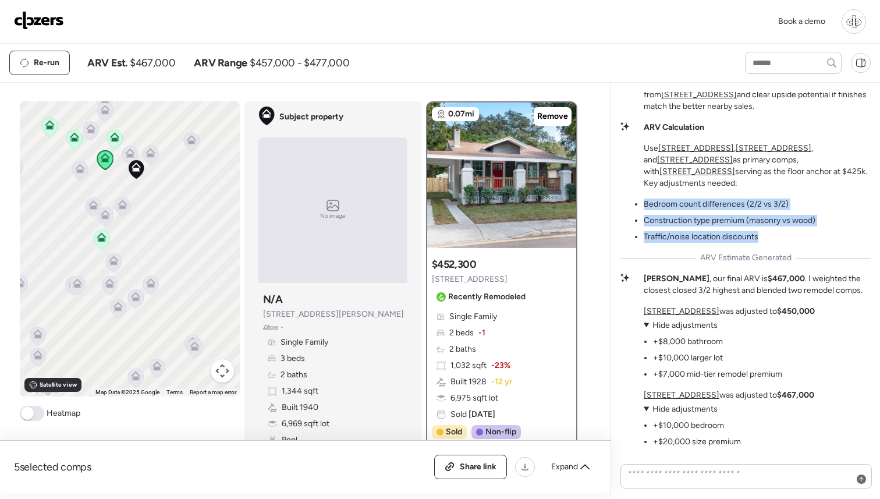
scroll to position [-357, 0]
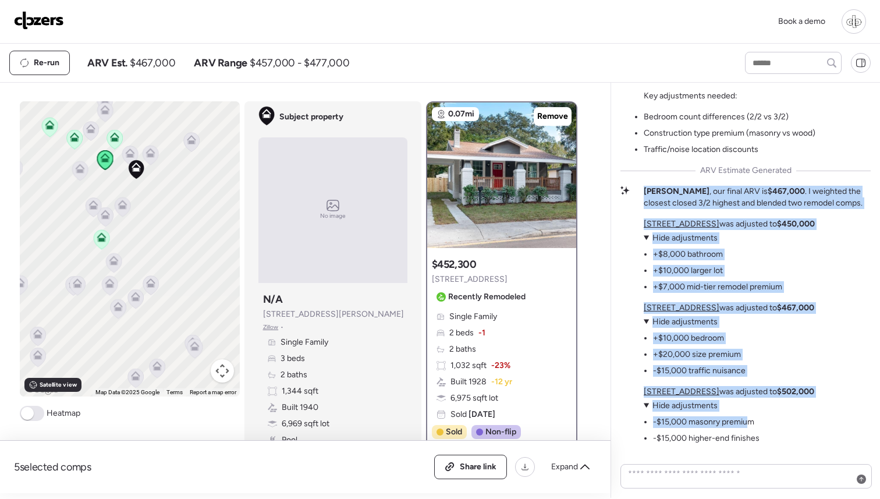
drag, startPoint x: 642, startPoint y: 204, endPoint x: 750, endPoint y: 437, distance: 256.5
click at [750, 437] on div "Seminole Heights Micro-Market Analysis This tight micro-market shows dramatic p…" at bounding box center [745, 335] width 250 height 943
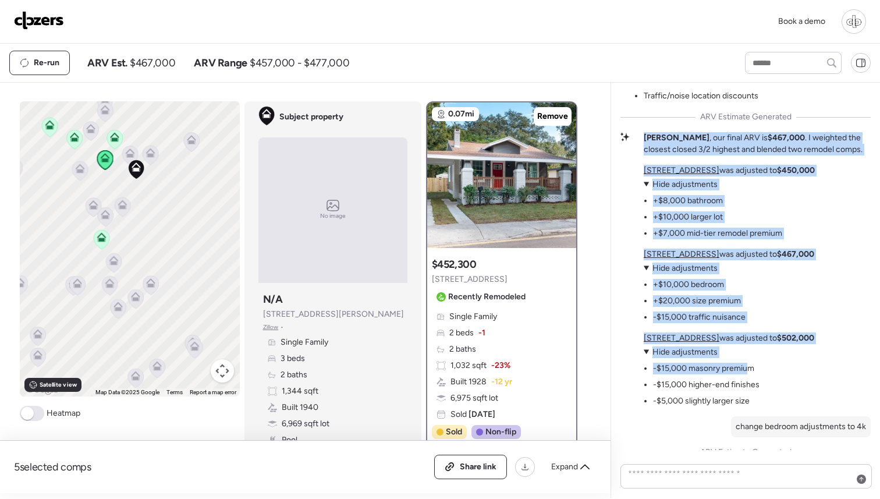
scroll to position [-301, 0]
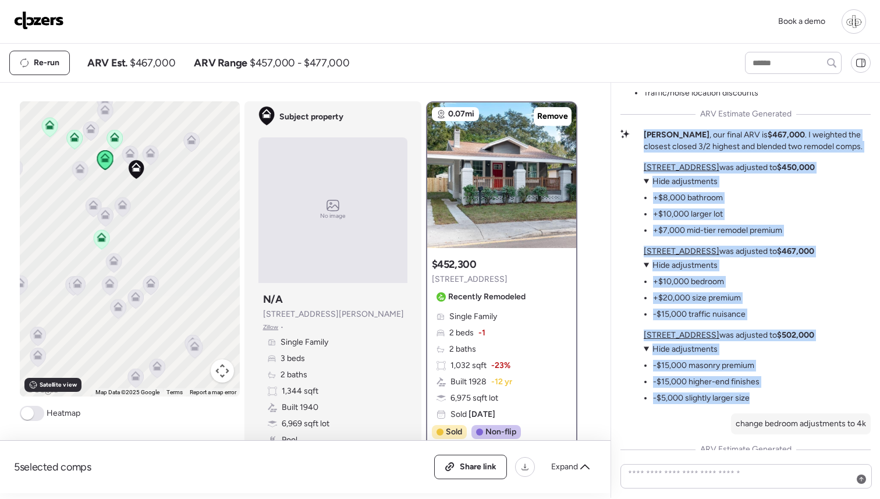
drag, startPoint x: 758, startPoint y: 416, endPoint x: 646, endPoint y: 148, distance: 290.7
click at [646, 148] on div "Seminole Heights Micro-Market Analysis This tight micro-market shows dramatic p…" at bounding box center [745, 279] width 250 height 943
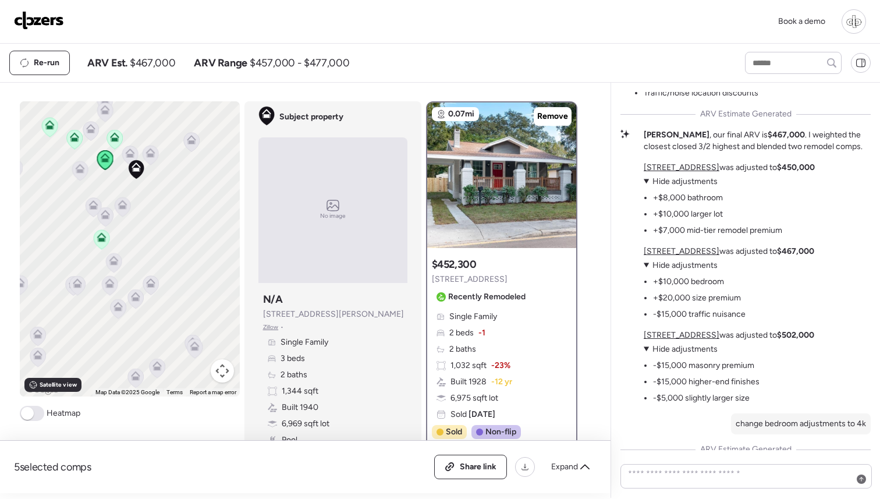
click at [656, 153] on p "Ariel , our final ARV is $467,000 . I weighted the closest closed 3/2 highest a…" at bounding box center [757, 140] width 227 height 23
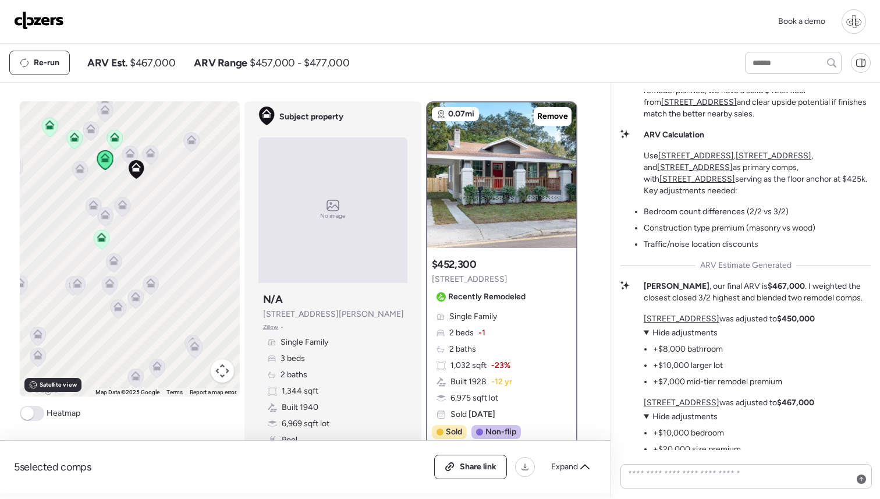
scroll to position [-471, 0]
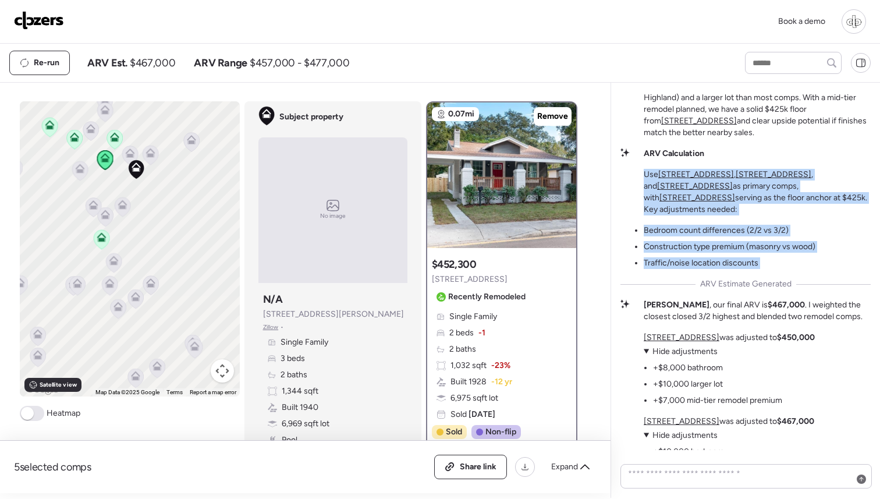
drag, startPoint x: 785, startPoint y: 286, endPoint x: 636, endPoint y: 194, distance: 175.1
click at [636, 194] on div "Seminole Heights Micro-Market Analysis This tight micro-market shows dramatic p…" at bounding box center [745, 449] width 250 height 943
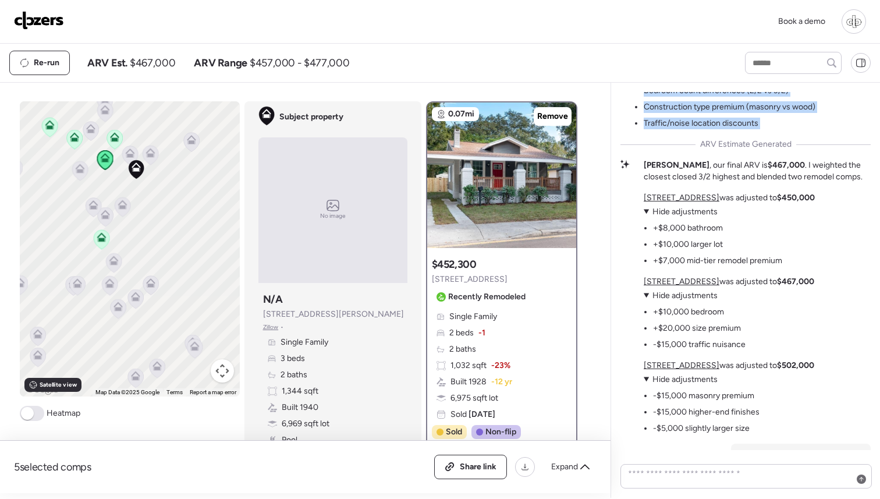
scroll to position [-326, 0]
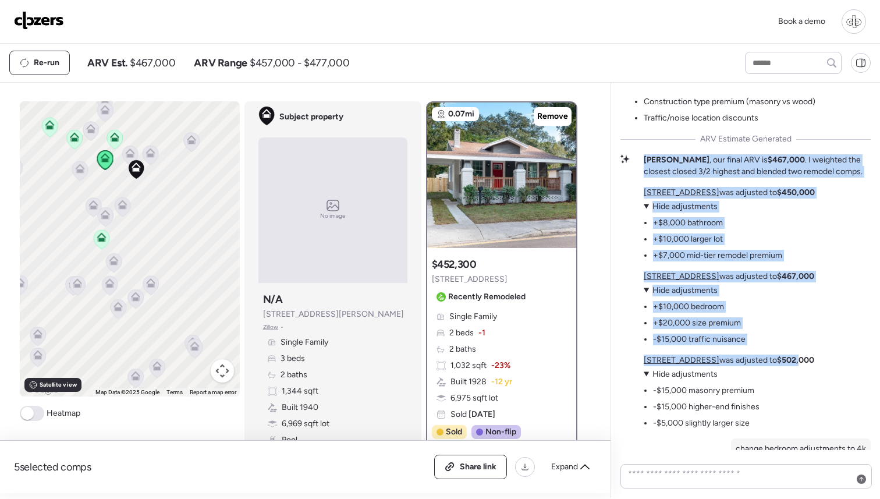
drag, startPoint x: 644, startPoint y: 172, endPoint x: 788, endPoint y: 374, distance: 247.9
click at [788, 374] on div "Seminole Heights Micro-Market Analysis This tight micro-market shows dramatic p…" at bounding box center [745, 304] width 250 height 943
click at [788, 365] on strong "$502,000" at bounding box center [795, 360] width 37 height 10
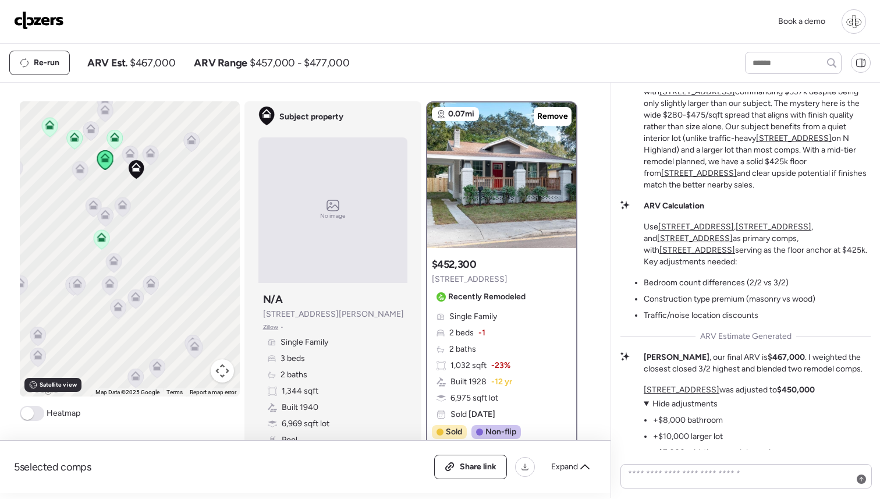
scroll to position [-550, 0]
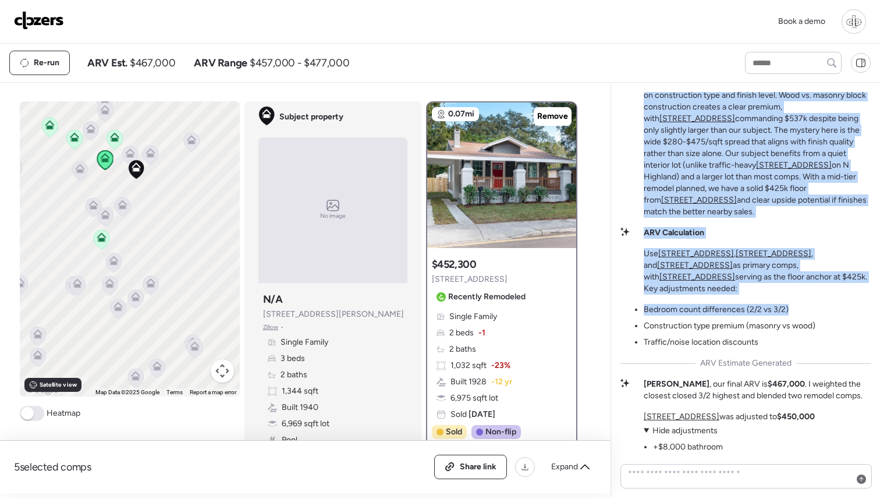
drag, startPoint x: 640, startPoint y: 97, endPoint x: 785, endPoint y: 329, distance: 273.4
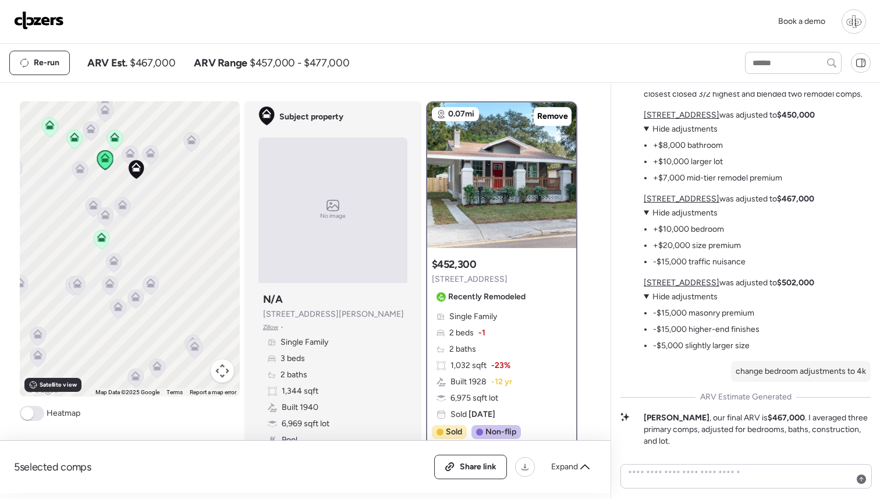
scroll to position [-280, 0]
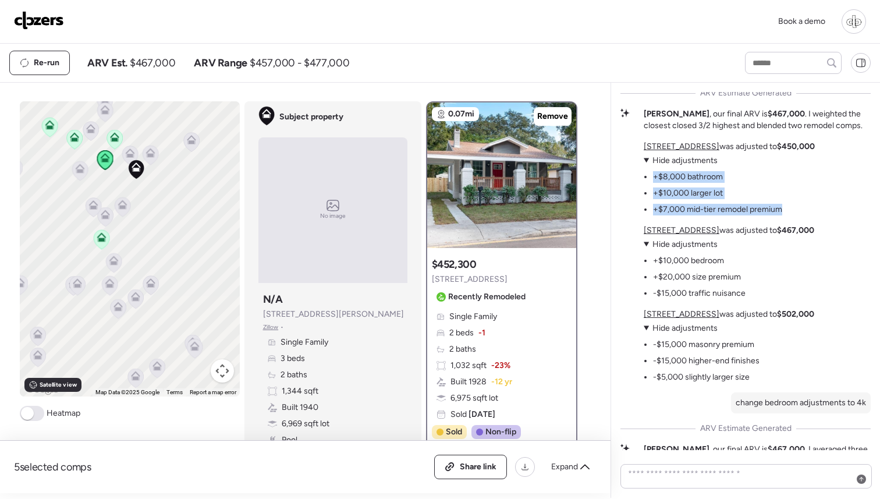
drag, startPoint x: 778, startPoint y: 224, endPoint x: 649, endPoint y: 191, distance: 133.4
click at [649, 191] on div "213 W Cayuga St was adjusted to $450,000 View adjustments Hide adjustments +$8,…" at bounding box center [729, 178] width 171 height 75
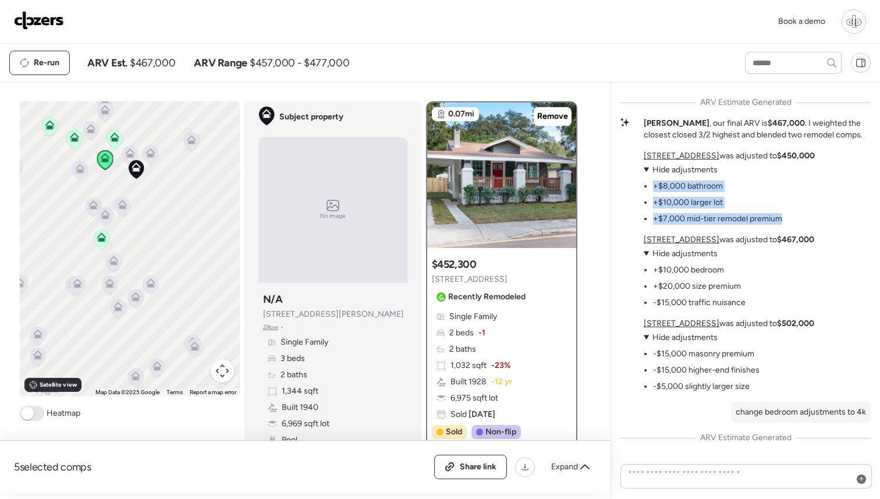
scroll to position [-324, 0]
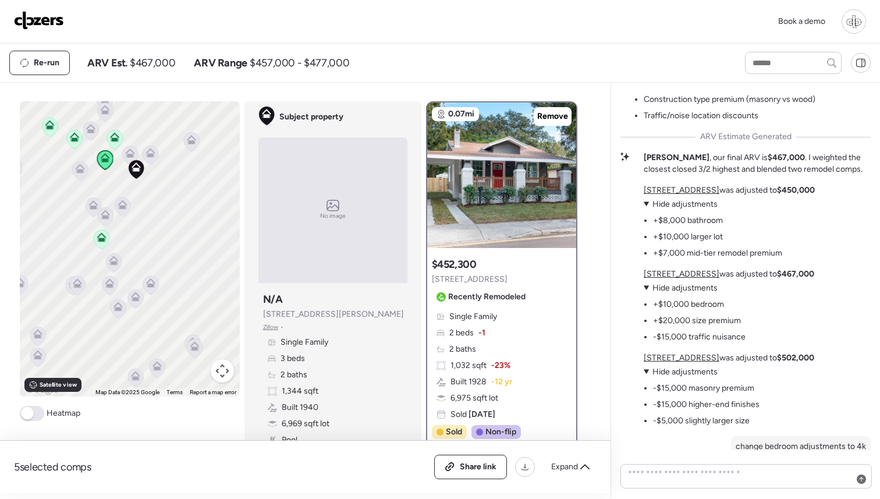
click at [778, 330] on div "4803 N Highland Ave was adjusted to $467,000 View adjustments Hide adjustments …" at bounding box center [729, 305] width 171 height 75
drag, startPoint x: 806, startPoint y: 264, endPoint x: 650, endPoint y: 232, distance: 159.1
click at [650, 232] on div "213 W Cayuga St was adjusted to $450,000 View adjustments Hide adjustments +$8,…" at bounding box center [729, 306] width 171 height 242
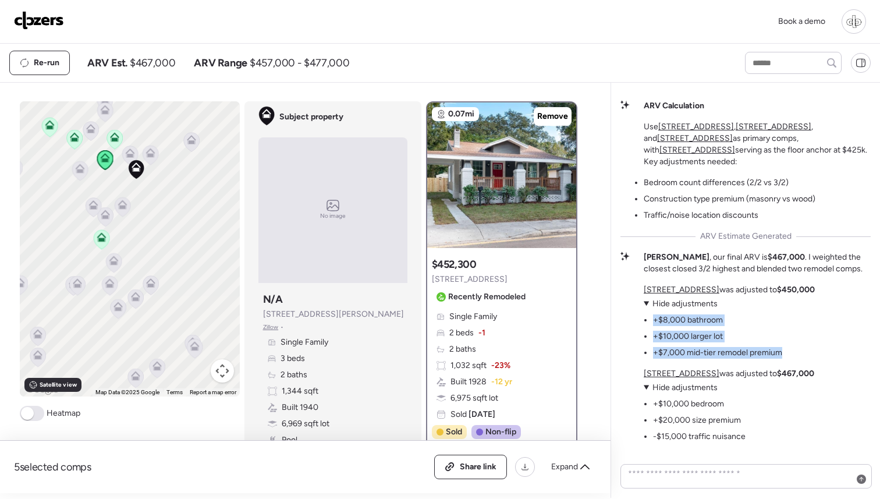
scroll to position [-413, 0]
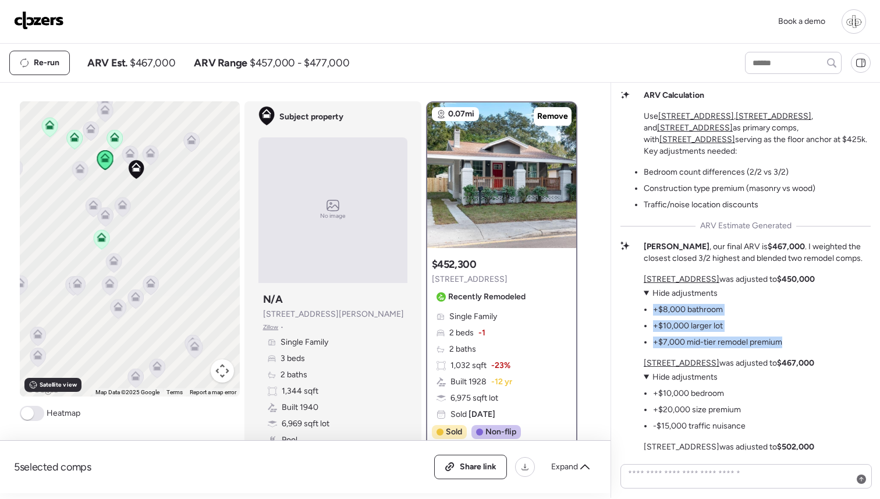
click at [704, 332] on li "+$10,000 larger lot" at bounding box center [688, 326] width 70 height 12
drag, startPoint x: 715, startPoint y: 320, endPoint x: 652, endPoint y: 320, distance: 62.9
click at [652, 320] on ul "+$8,000 bathroom +$10,000 larger lot +$7,000 mid-tier remodel premium" at bounding box center [713, 323] width 139 height 49
click at [846, 23] on div at bounding box center [854, 21] width 24 height 24
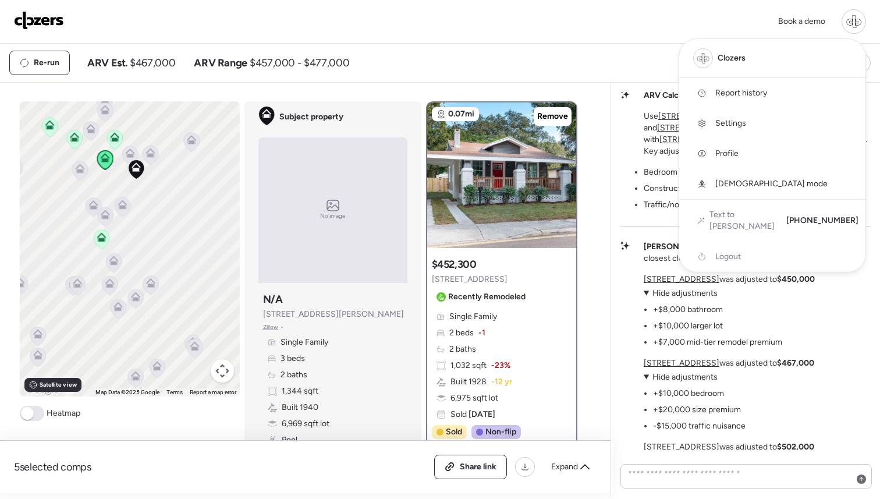
click at [30, 18] on img at bounding box center [39, 20] width 50 height 19
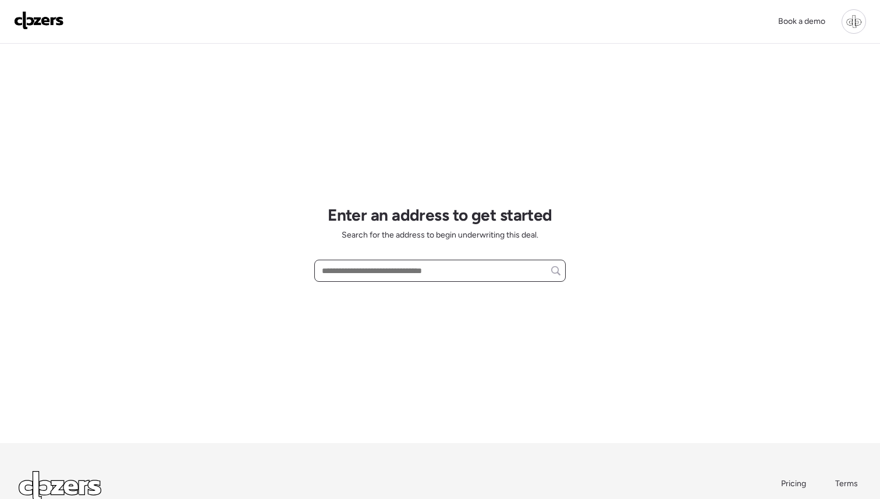
click at [386, 267] on input "text" at bounding box center [440, 271] width 241 height 16
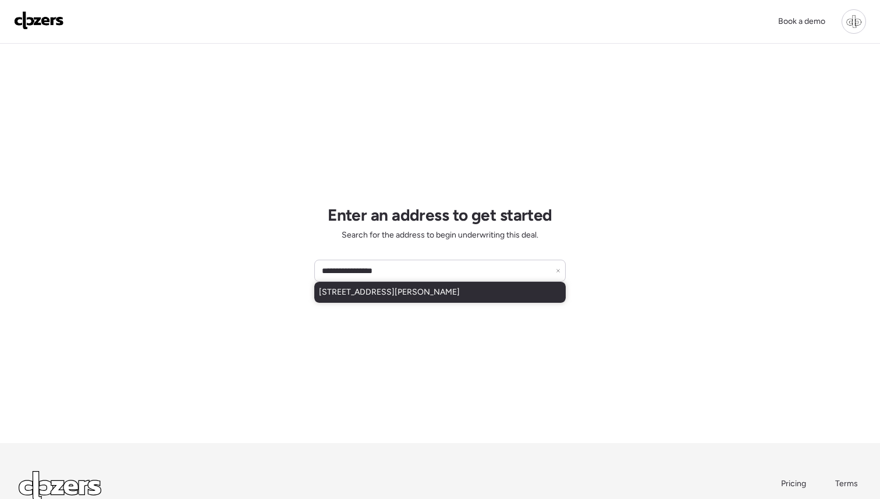
click at [412, 292] on span "111 W Osborne Ave, Tampa, FL, 33603" at bounding box center [389, 292] width 141 height 12
type input "**********"
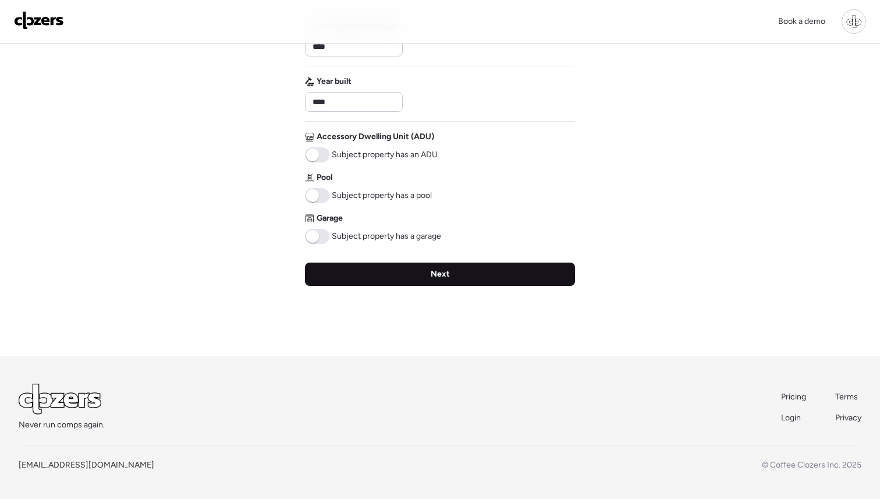
click at [410, 278] on div "Next" at bounding box center [440, 274] width 270 height 23
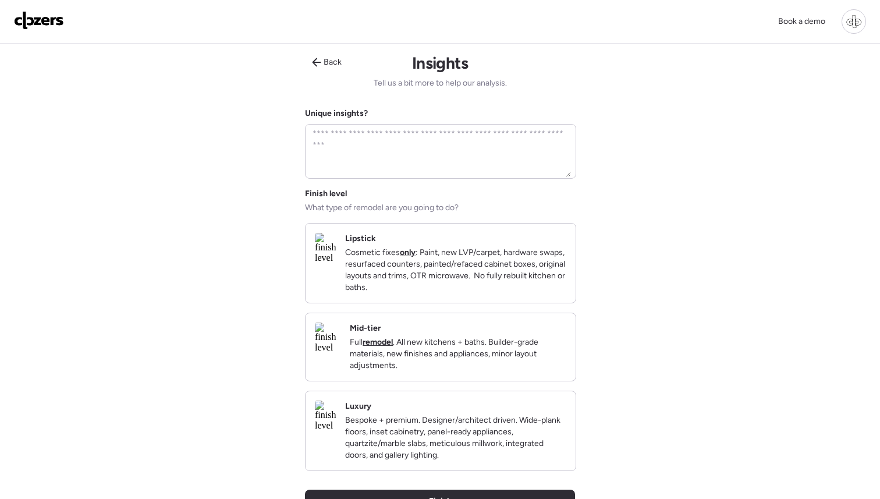
click at [325, 256] on img at bounding box center [325, 248] width 21 height 30
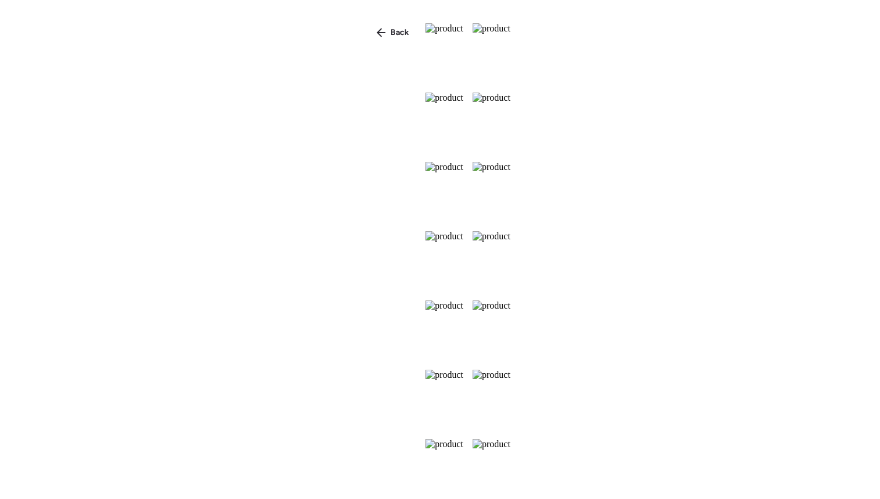
scroll to position [564, 0]
click at [377, 33] on icon at bounding box center [381, 32] width 9 height 9
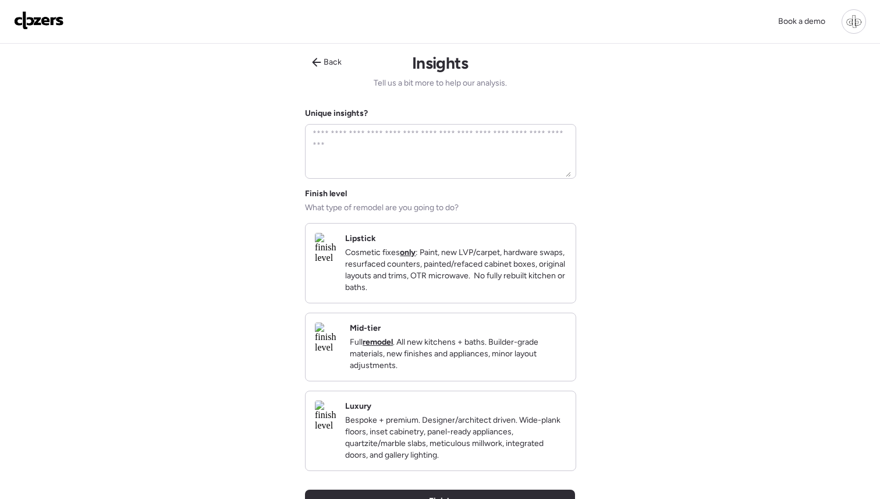
click at [341, 353] on img at bounding box center [328, 337] width 26 height 30
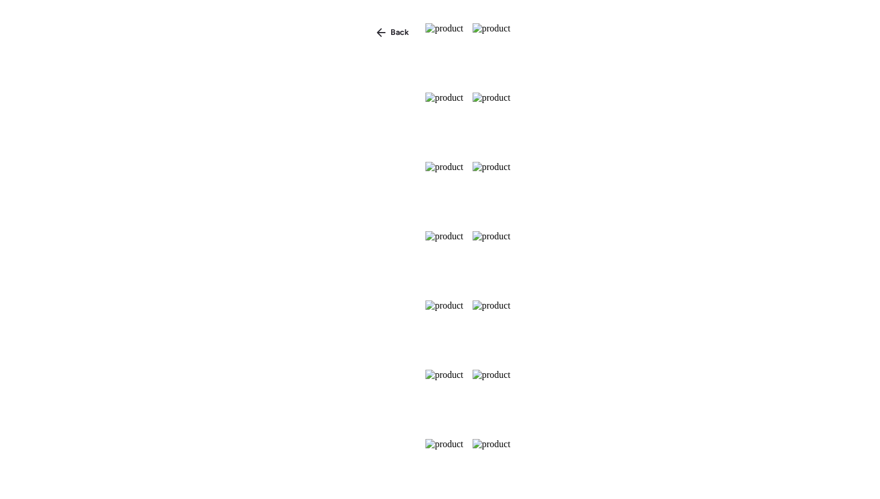
scroll to position [0, 0]
click at [370, 33] on div "Back" at bounding box center [393, 32] width 47 height 19
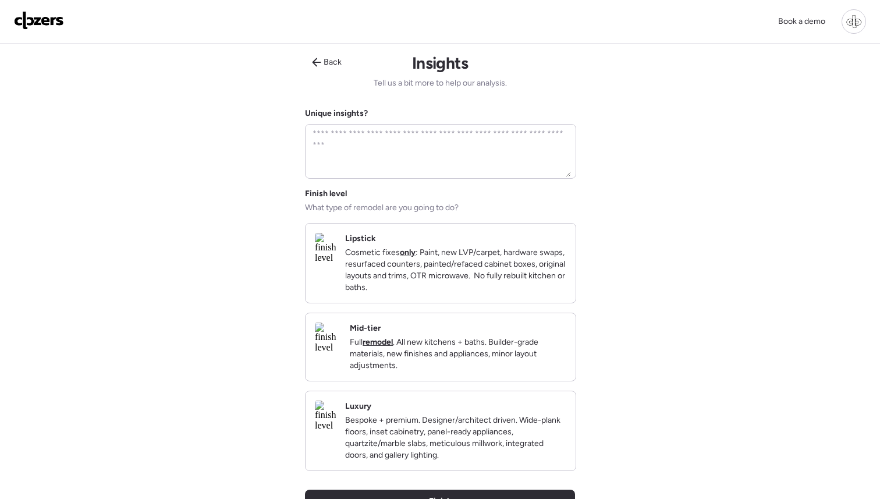
click at [336, 431] on img at bounding box center [325, 415] width 21 height 30
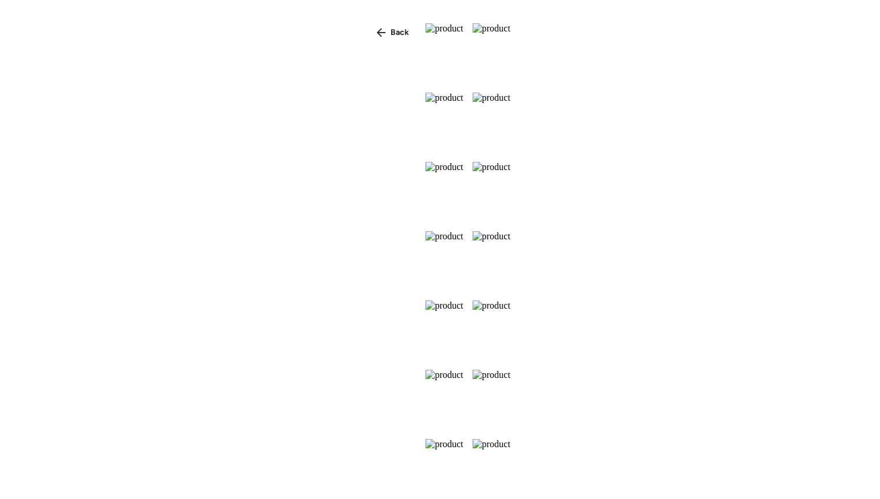
scroll to position [96, 0]
click at [391, 36] on span "Back" at bounding box center [400, 33] width 19 height 12
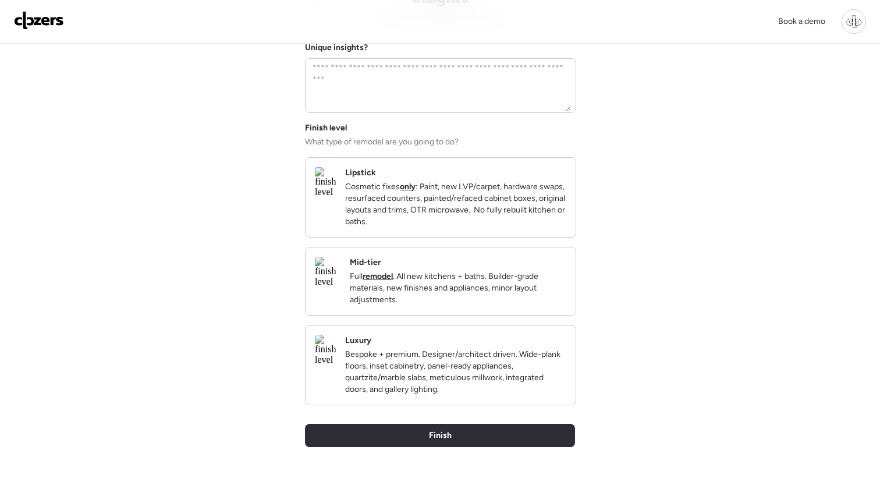
scroll to position [64, 0]
